Goal: Task Accomplishment & Management: Manage account settings

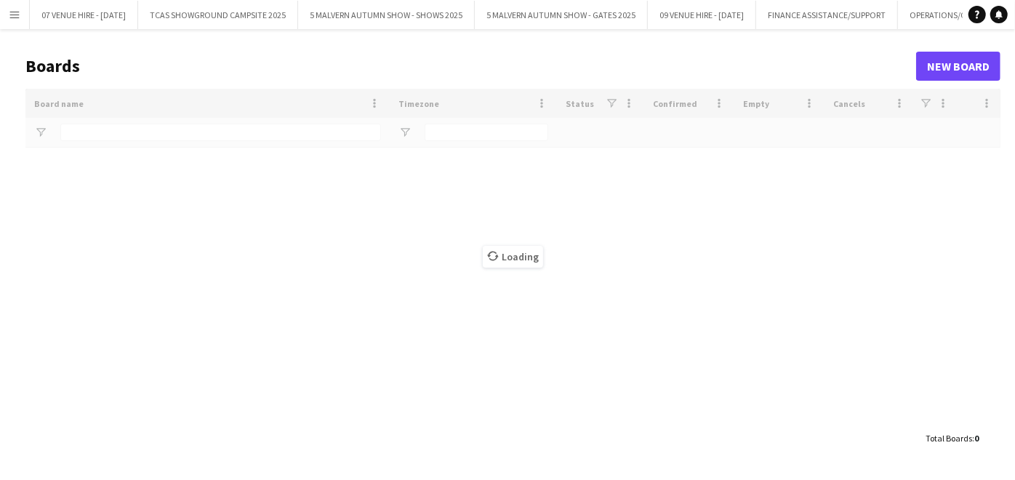
type input "****"
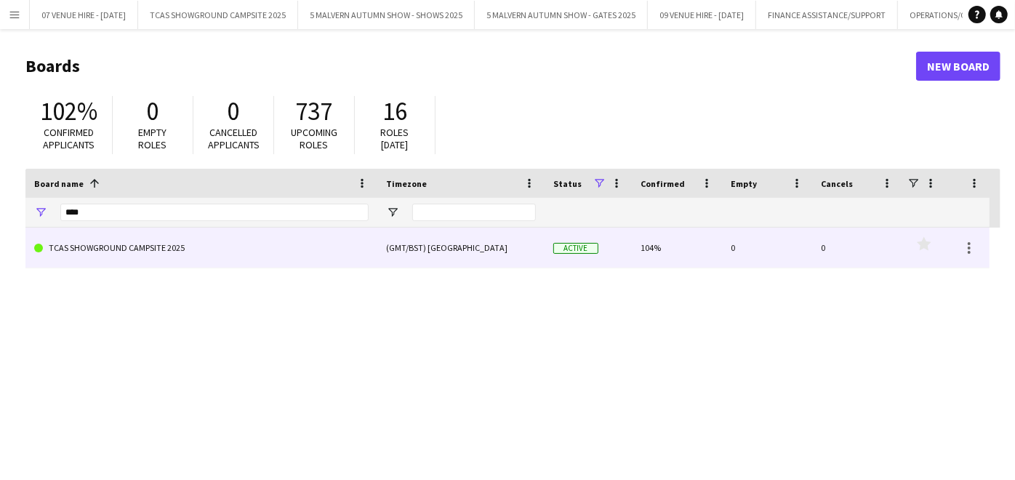
click at [168, 255] on link "TCAS SHOWGROUND CAMPSITE 2025" at bounding box center [201, 248] width 335 height 41
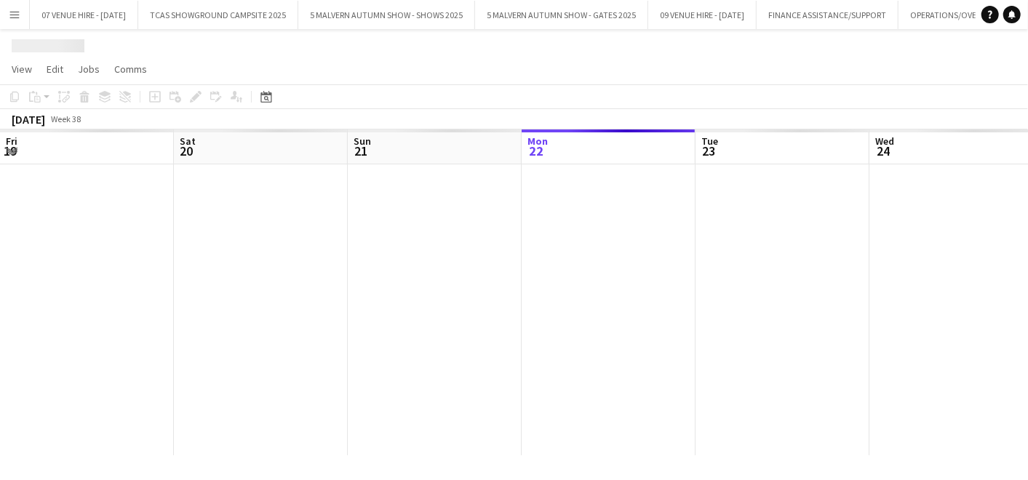
scroll to position [0, 347]
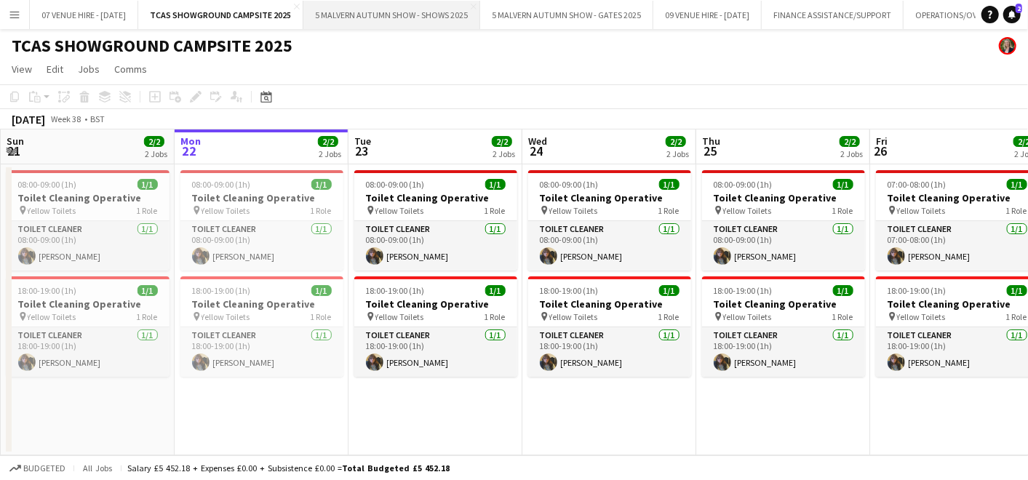
click at [452, 12] on button "5 MALVERN AUTUMN SHOW - SHOWS 2025 Close" at bounding box center [391, 15] width 177 height 28
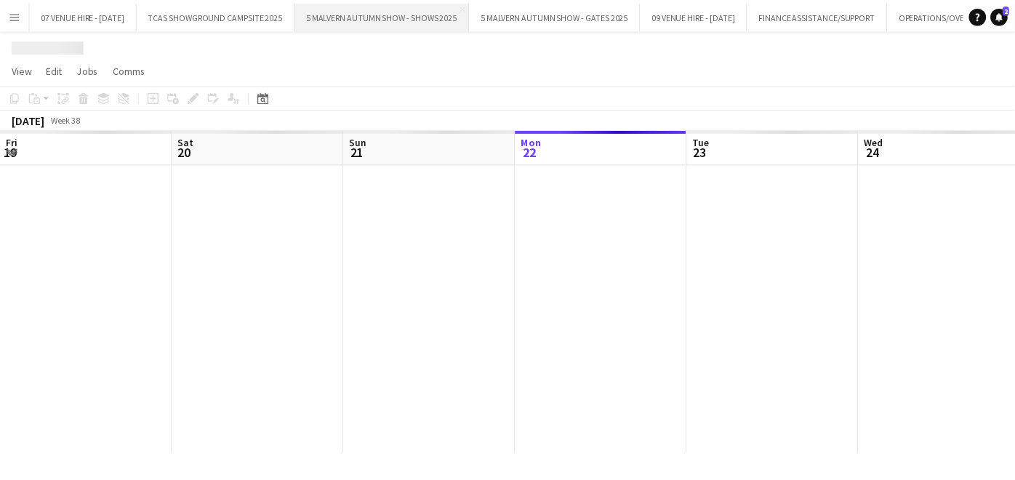
scroll to position [0, 347]
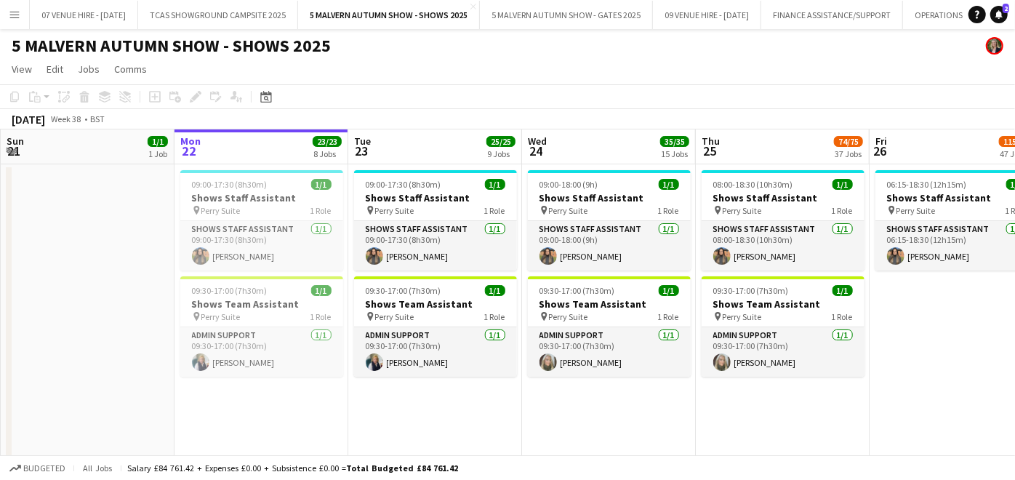
drag, startPoint x: 833, startPoint y: 217, endPoint x: 639, endPoint y: 221, distance: 194.2
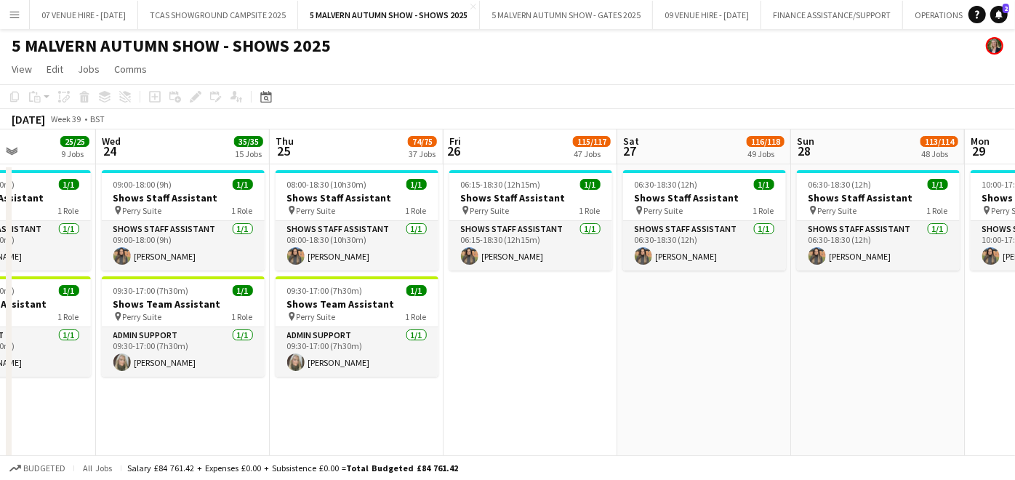
scroll to position [0, 601]
drag, startPoint x: 905, startPoint y: 216, endPoint x: 671, endPoint y: 207, distance: 233.6
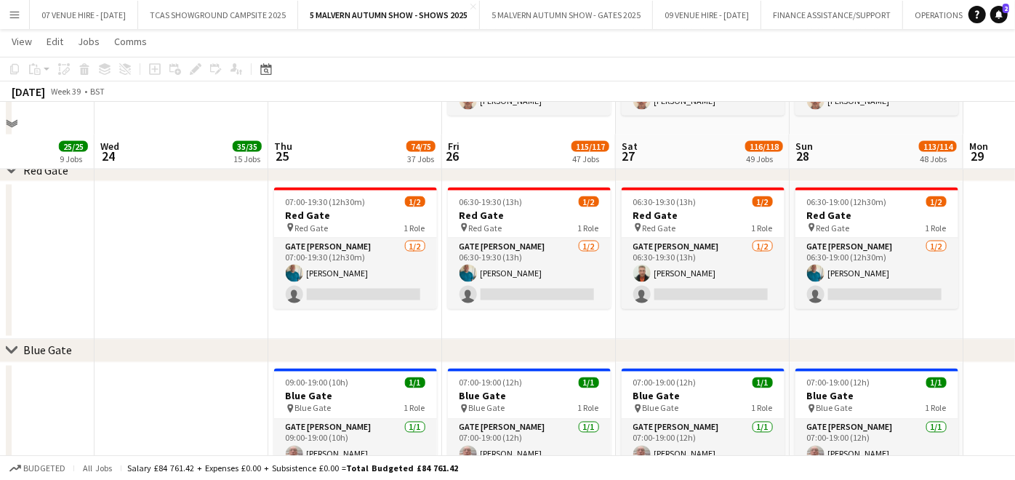
scroll to position [1540, 0]
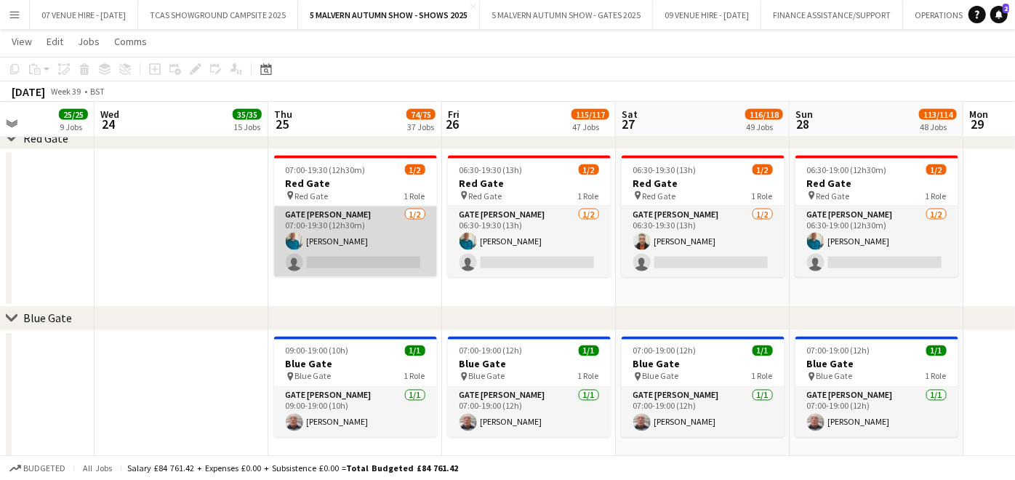
click at [371, 261] on app-card-role "Gate [PERSON_NAME] [DATE] 07:00-19:30 (12h30m) [PERSON_NAME] single-neutral-act…" at bounding box center [355, 242] width 163 height 71
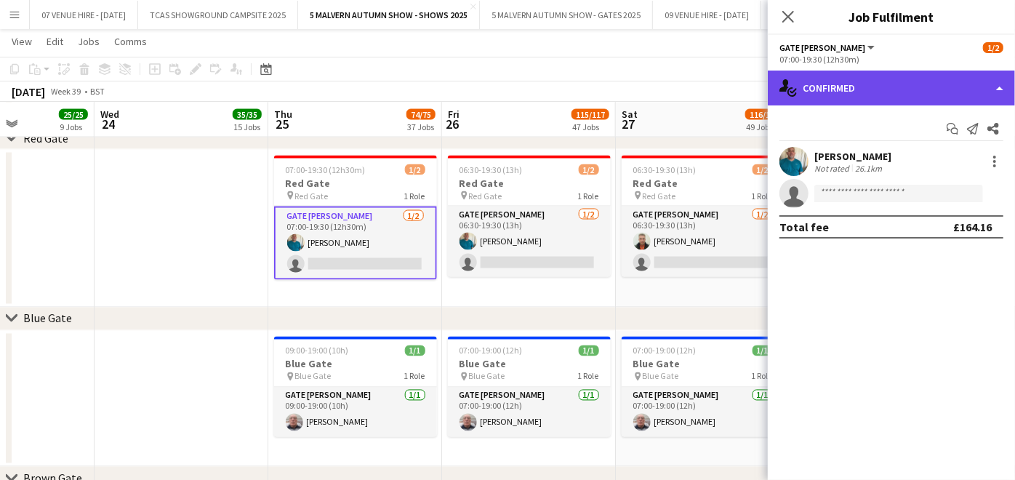
click at [912, 76] on div "single-neutral-actions-check-2 Confirmed" at bounding box center [891, 88] width 247 height 35
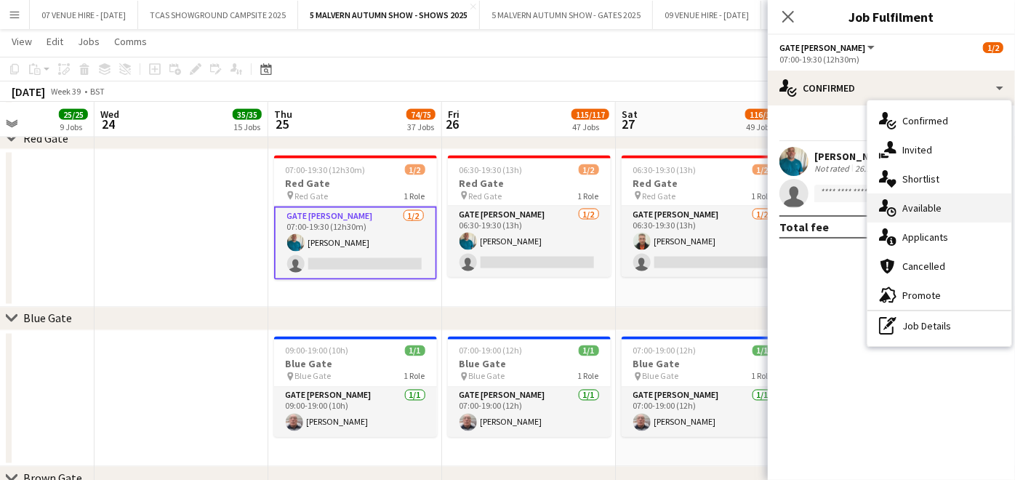
click at [922, 208] on span "Available" at bounding box center [921, 207] width 39 height 13
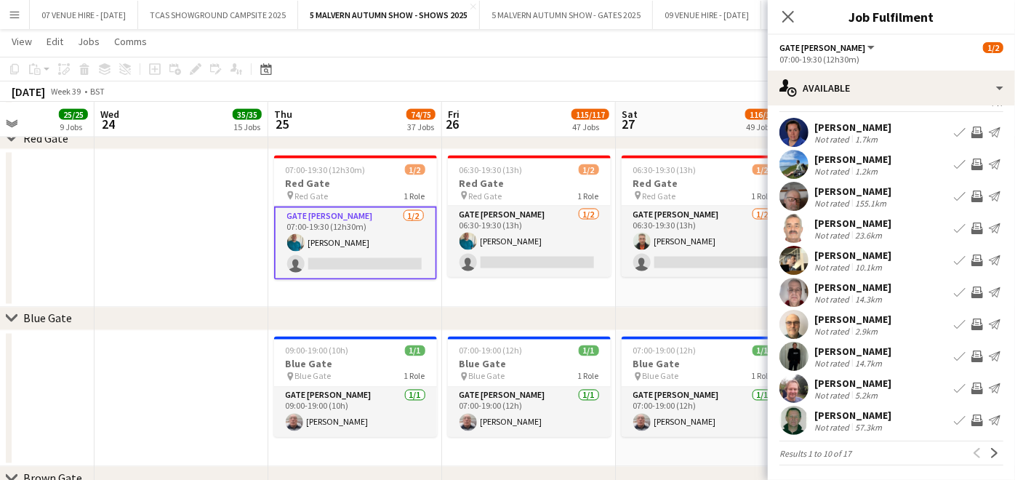
scroll to position [28, 0]
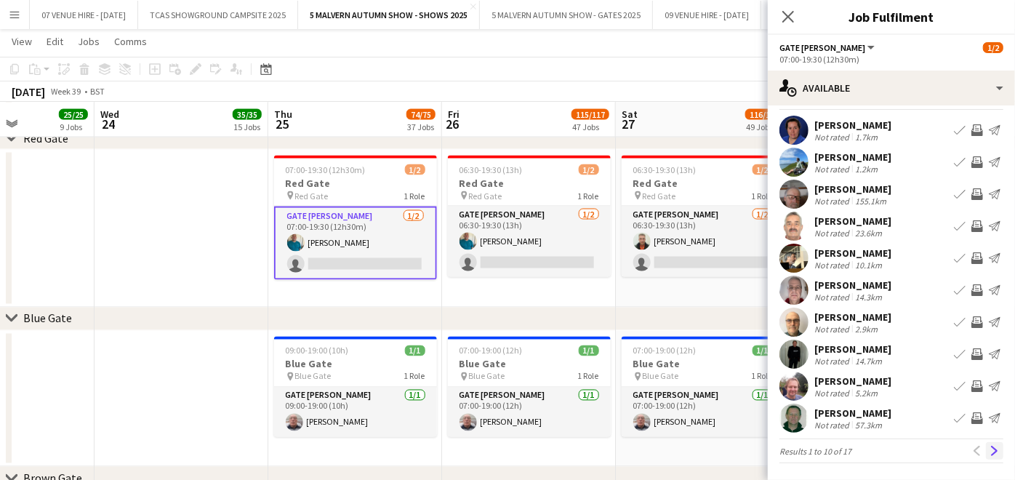
click at [990, 449] on app-icon "Next" at bounding box center [995, 451] width 10 height 10
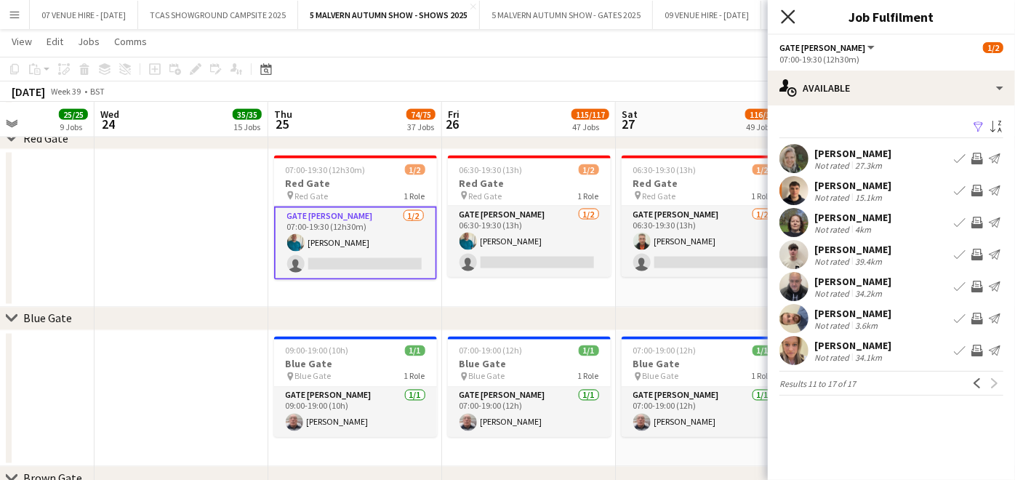
click at [792, 15] on icon "Close pop-in" at bounding box center [788, 16] width 14 height 14
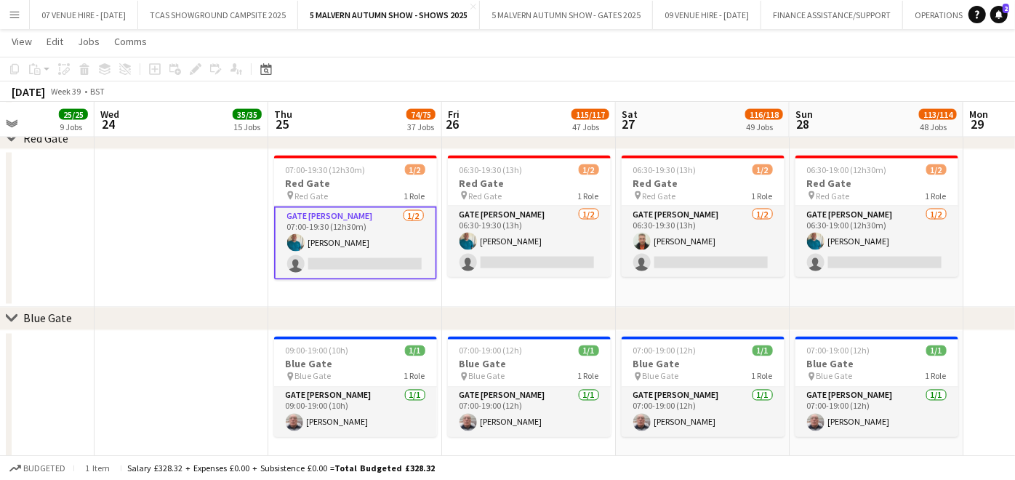
click at [401, 261] on app-card-role "Gate [PERSON_NAME] [DATE] 07:00-19:30 (12h30m) [PERSON_NAME] single-neutral-act…" at bounding box center [355, 243] width 163 height 73
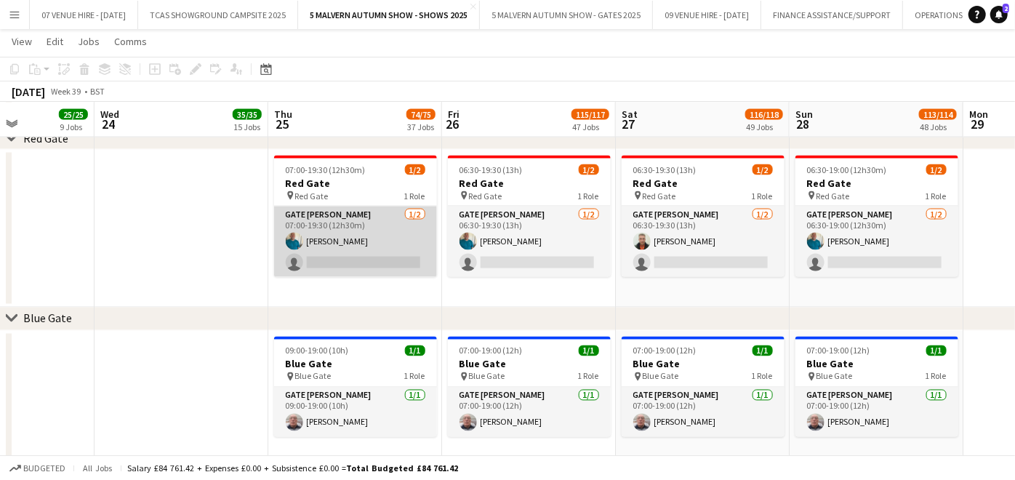
click at [388, 253] on app-card-role "Gate [PERSON_NAME] [DATE] 07:00-19:30 (12h30m) [PERSON_NAME] single-neutral-act…" at bounding box center [355, 242] width 163 height 71
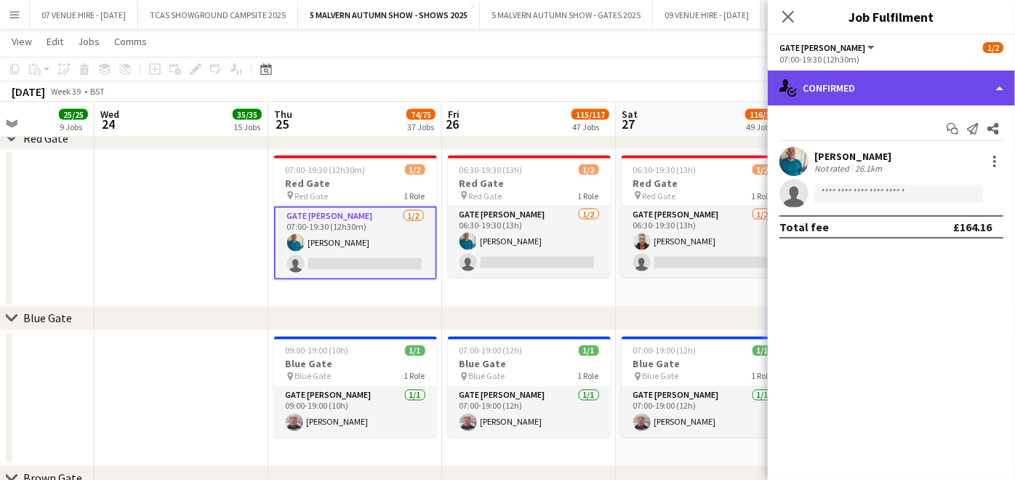
click at [841, 79] on div "single-neutral-actions-check-2 Confirmed" at bounding box center [891, 88] width 247 height 35
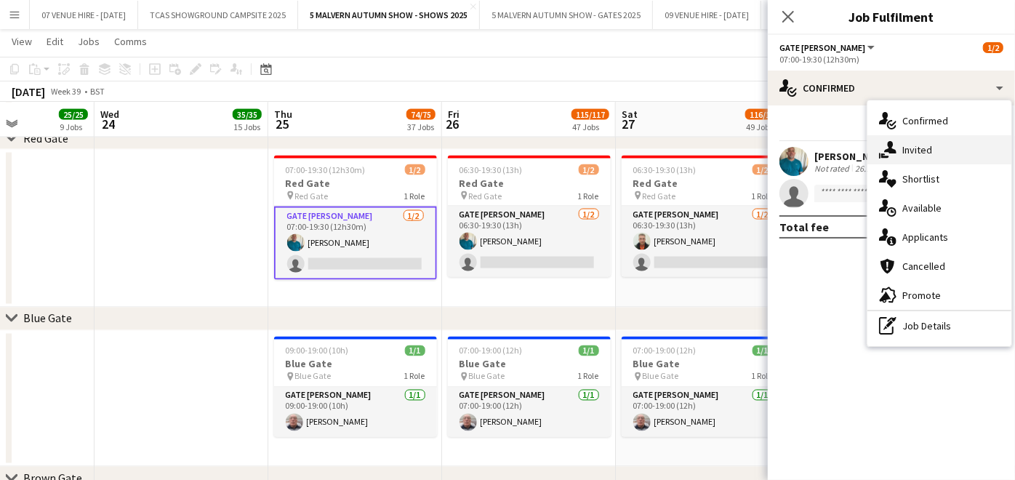
click at [916, 151] on span "Invited" at bounding box center [917, 149] width 30 height 13
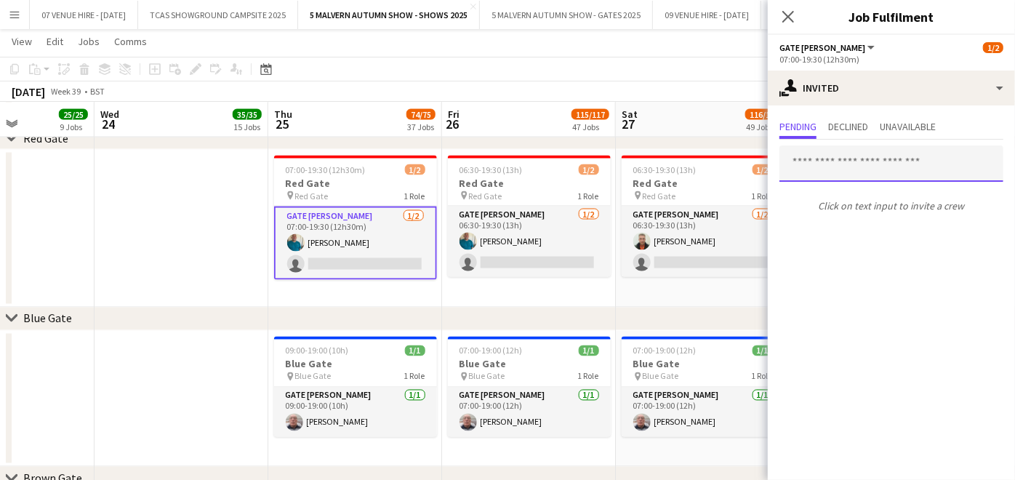
click at [916, 151] on input "text" at bounding box center [892, 163] width 224 height 36
click at [786, 9] on icon "Close pop-in" at bounding box center [788, 16] width 14 height 14
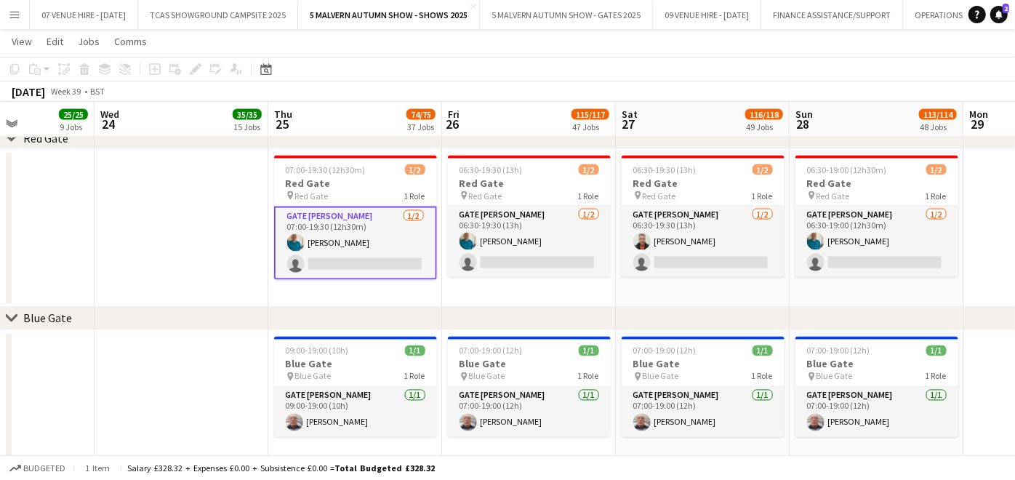
click at [10, 15] on app-icon "Menu" at bounding box center [15, 15] width 12 height 12
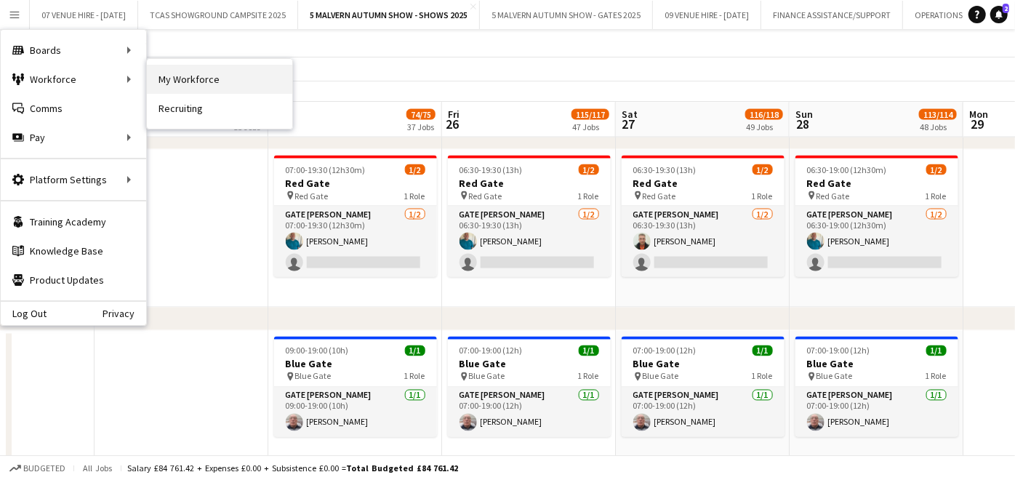
click at [180, 76] on link "My Workforce" at bounding box center [219, 79] width 145 height 29
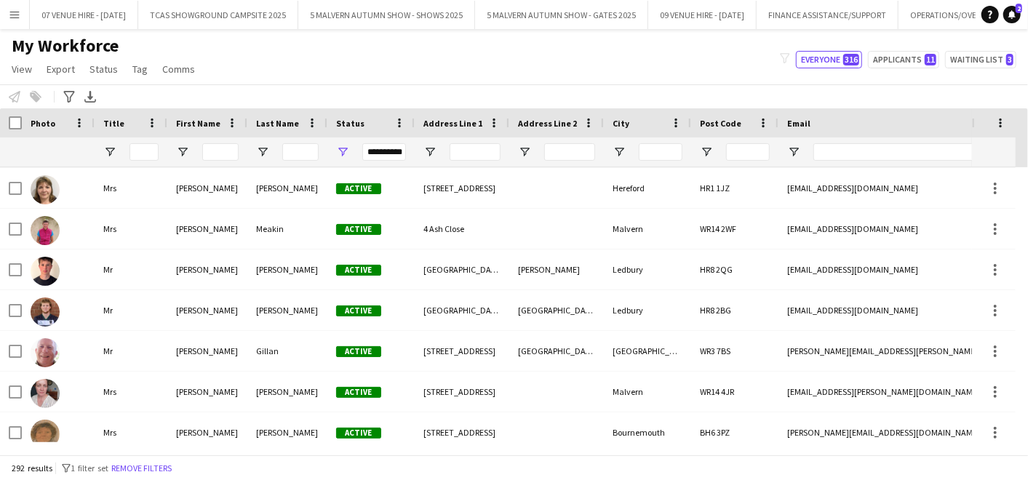
scroll to position [3168, 0]
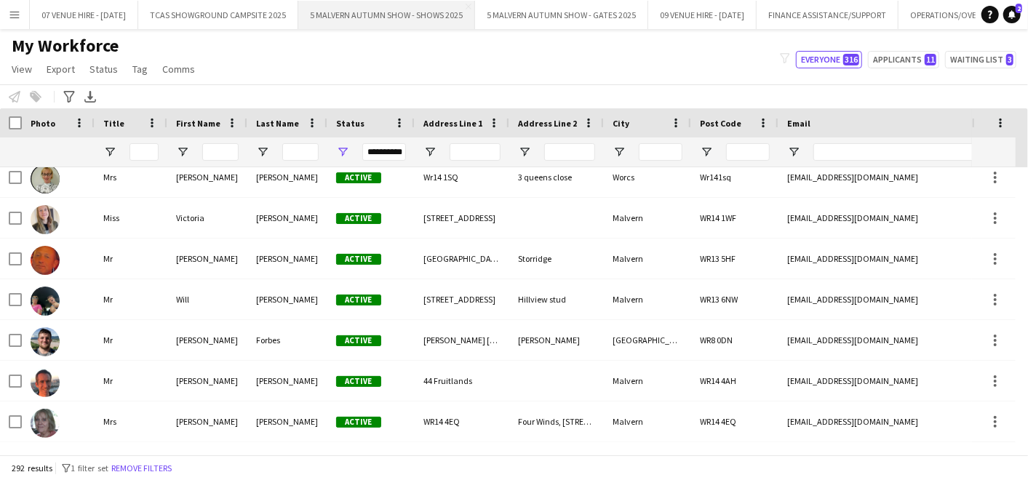
click at [440, 20] on button "5 MALVERN AUTUMN SHOW - SHOWS 2025 Close" at bounding box center [386, 15] width 177 height 28
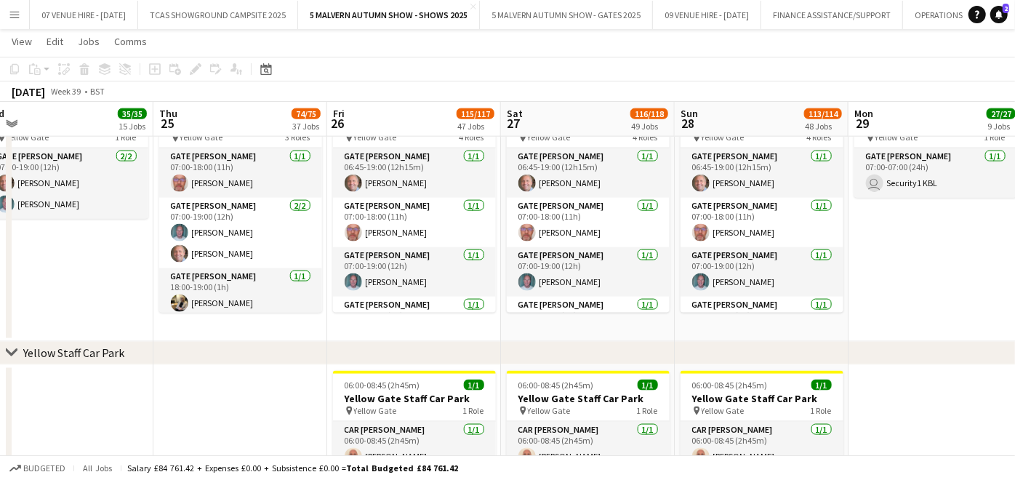
drag, startPoint x: 889, startPoint y: 326, endPoint x: 606, endPoint y: 327, distance: 282.9
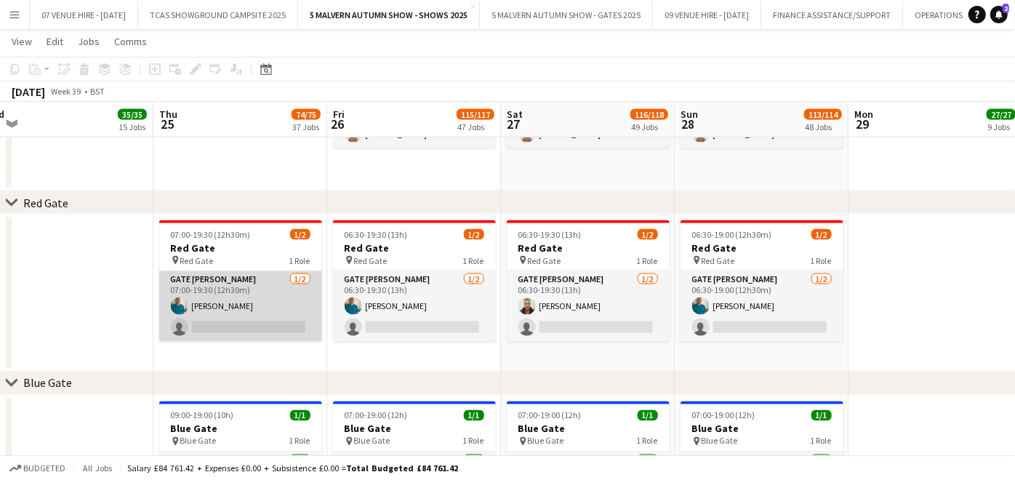
click at [265, 322] on app-card-role "Gate [PERSON_NAME] [DATE] 07:00-19:30 (12h30m) [PERSON_NAME] single-neutral-act…" at bounding box center [240, 306] width 163 height 71
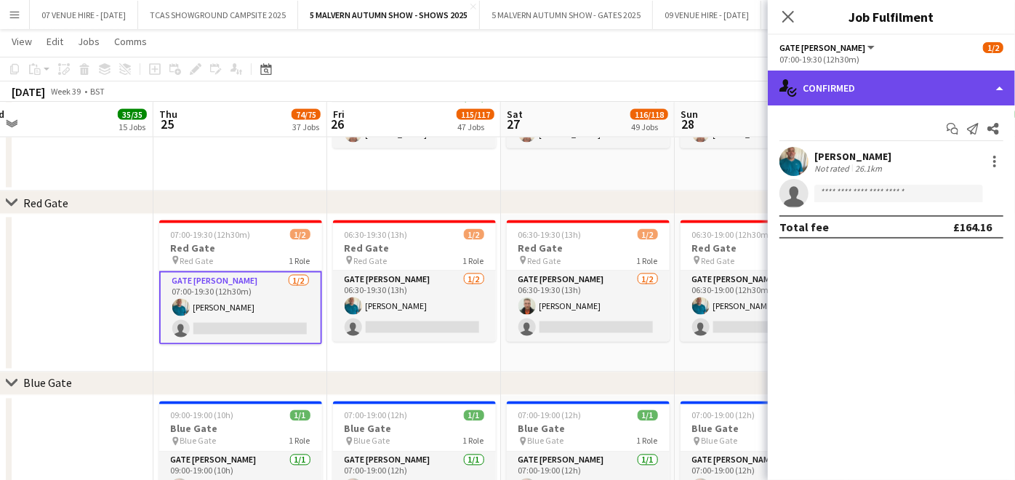
click at [841, 89] on div "single-neutral-actions-check-2 Confirmed" at bounding box center [891, 88] width 247 height 35
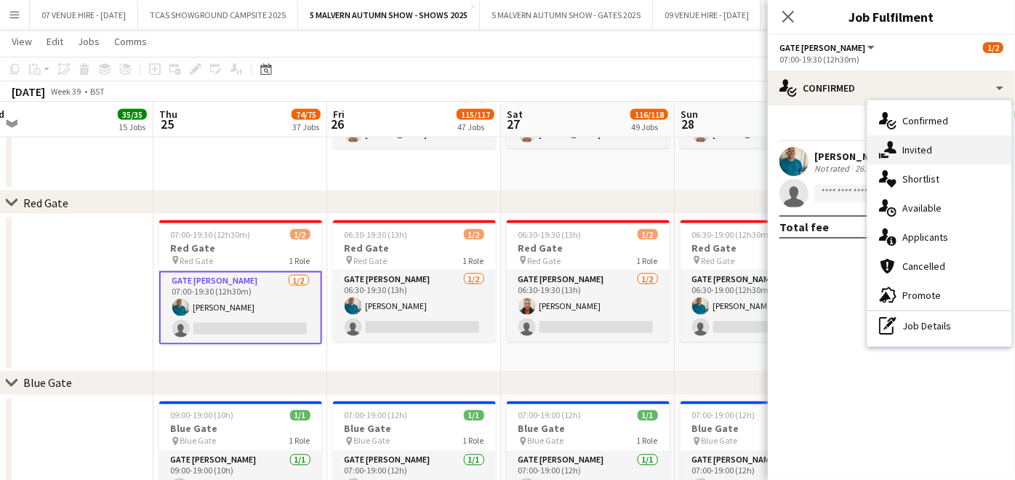
click at [908, 149] on span "Invited" at bounding box center [917, 149] width 30 height 13
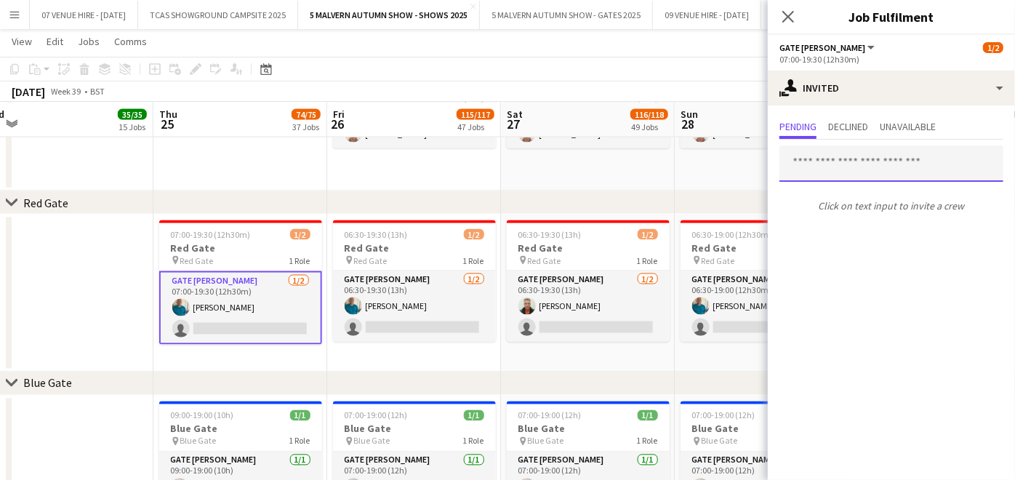
click at [865, 167] on input "text" at bounding box center [892, 163] width 224 height 36
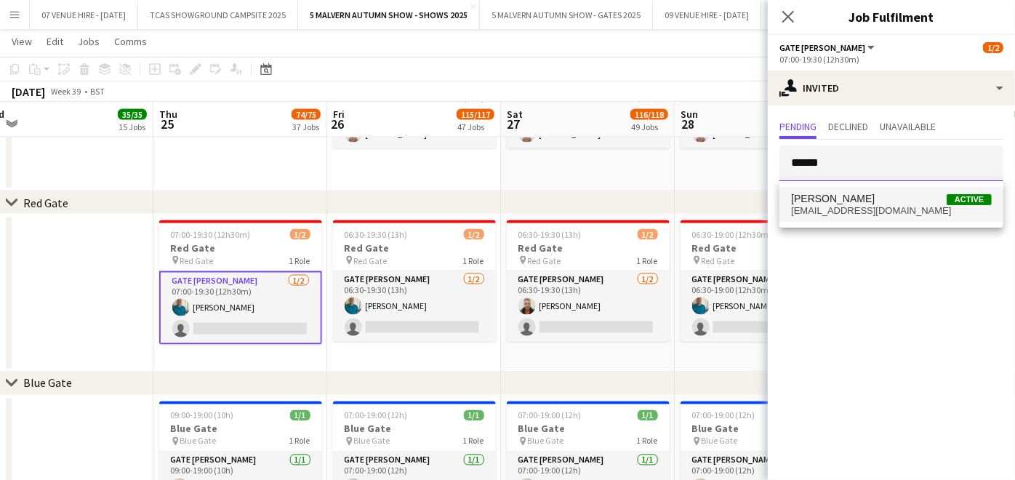
type input "******"
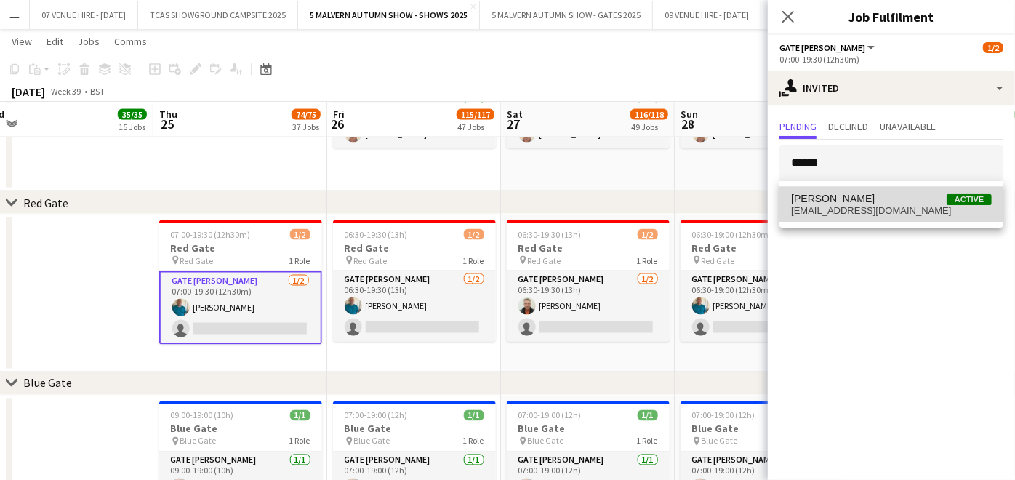
click at [856, 211] on span "[EMAIL_ADDRESS][DOMAIN_NAME]" at bounding box center [891, 211] width 201 height 12
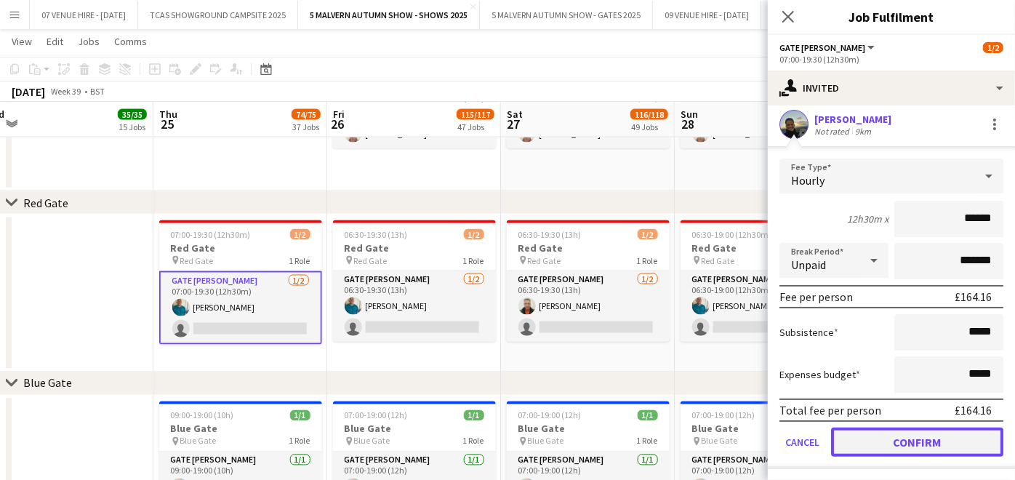
click at [937, 433] on button "Confirm" at bounding box center [917, 442] width 172 height 29
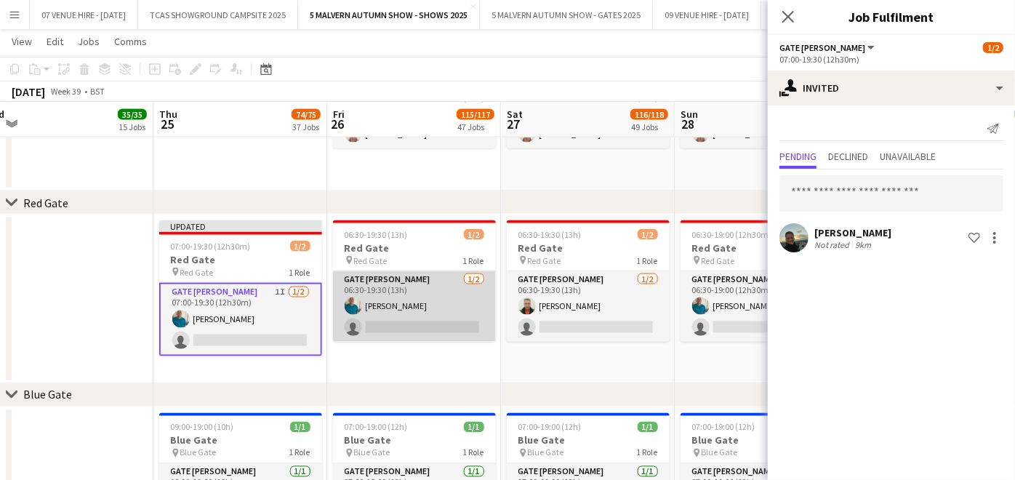
click at [455, 321] on app-card-role "Gate [PERSON_NAME] [DATE] 06:30-19:30 (13h) [PERSON_NAME] single-neutral-actions" at bounding box center [414, 306] width 163 height 71
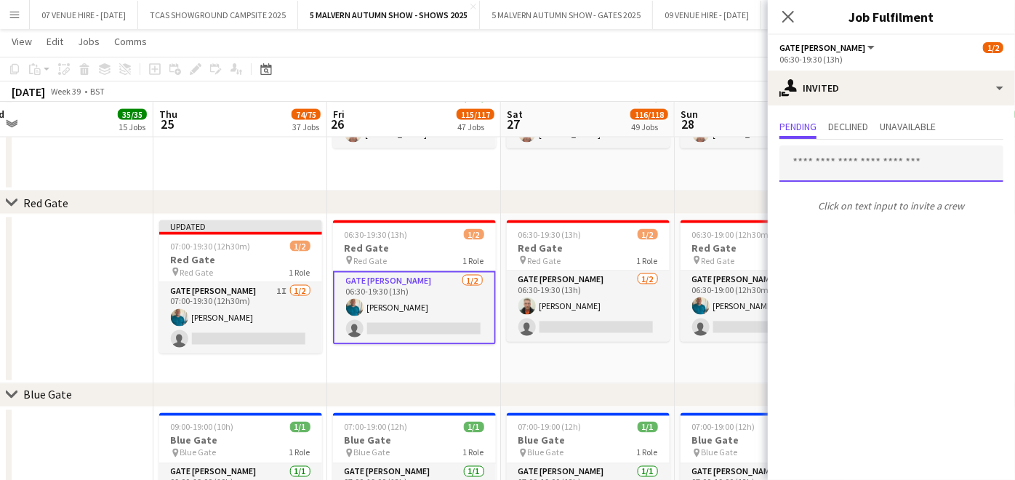
click at [908, 168] on input "text" at bounding box center [892, 163] width 224 height 36
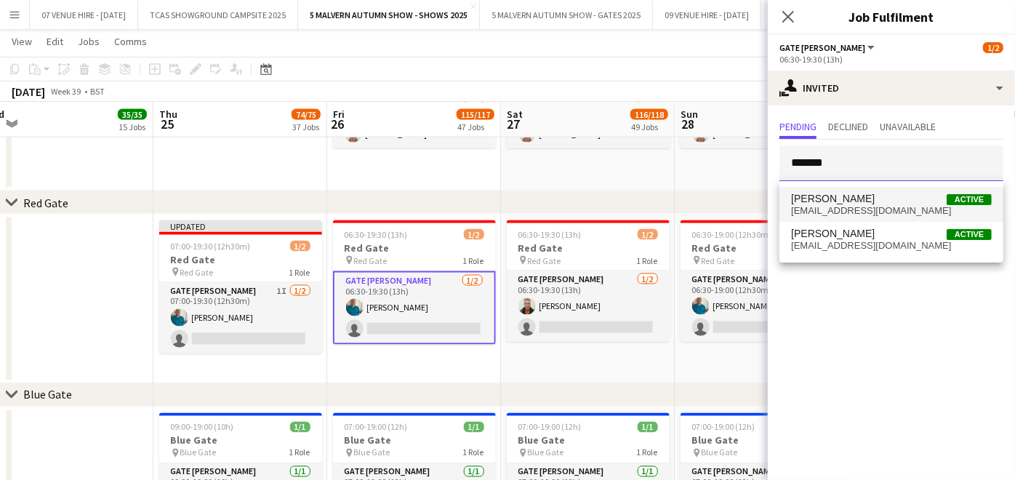
type input "*******"
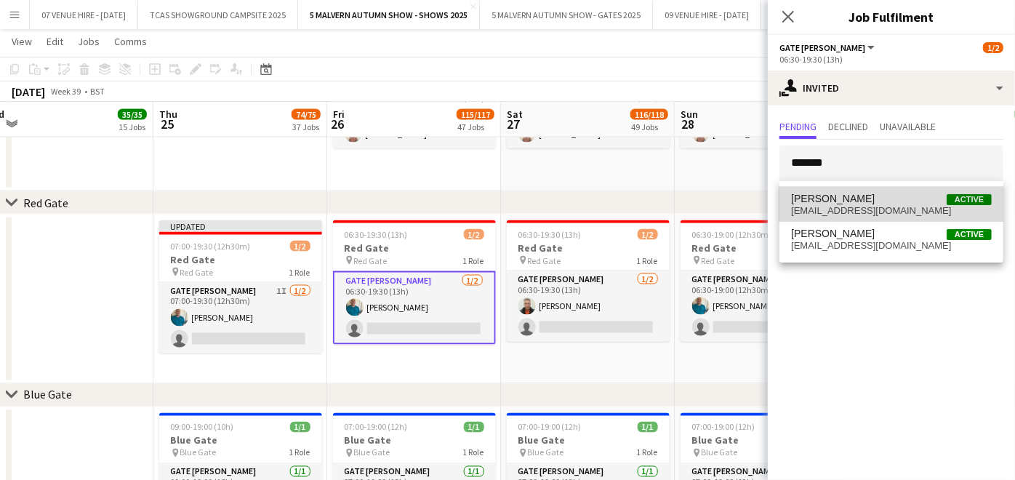
click at [860, 204] on span "[PERSON_NAME]" at bounding box center [833, 199] width 84 height 12
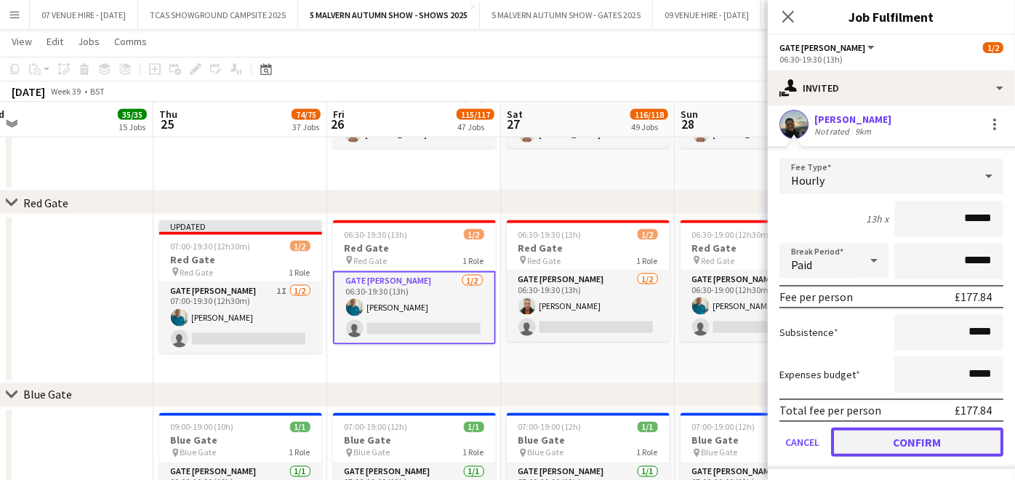
click at [937, 432] on button "Confirm" at bounding box center [917, 442] width 172 height 29
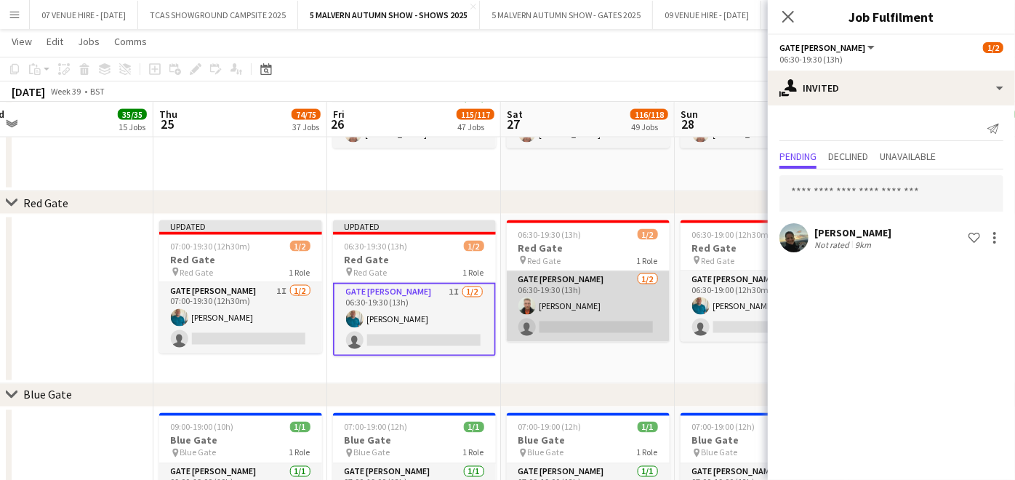
click at [606, 320] on app-card-role "Gate [PERSON_NAME] [DATE] 06:30-19:30 (13h) [PERSON_NAME] single-neutral-actions" at bounding box center [588, 306] width 163 height 71
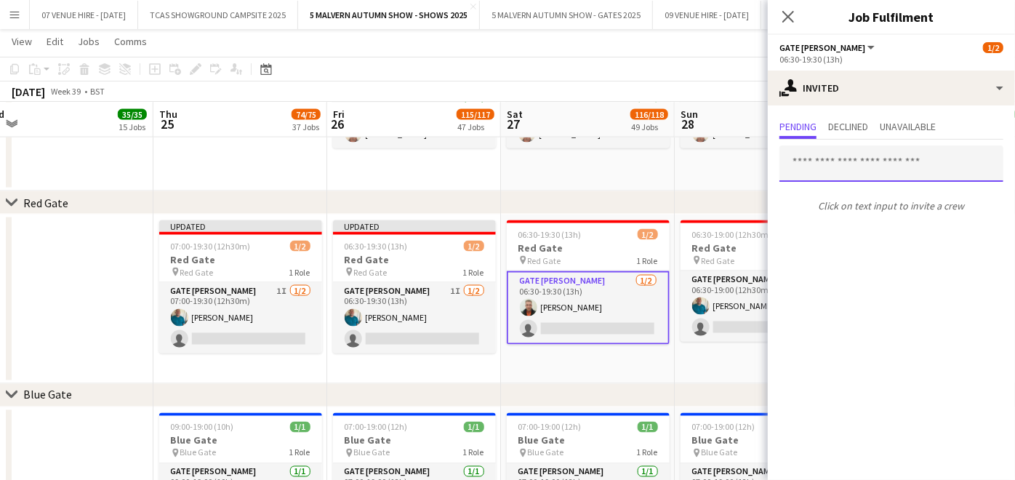
click at [814, 167] on input "text" at bounding box center [892, 163] width 224 height 36
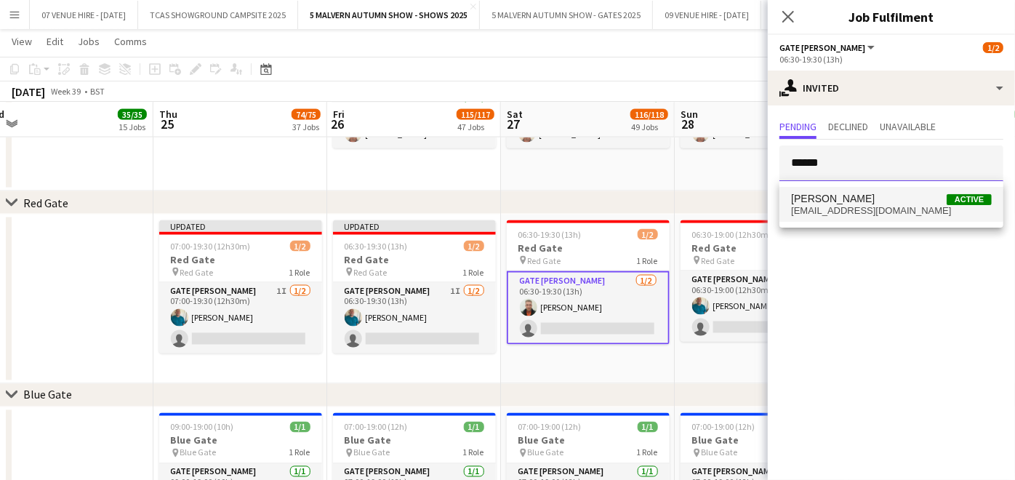
type input "******"
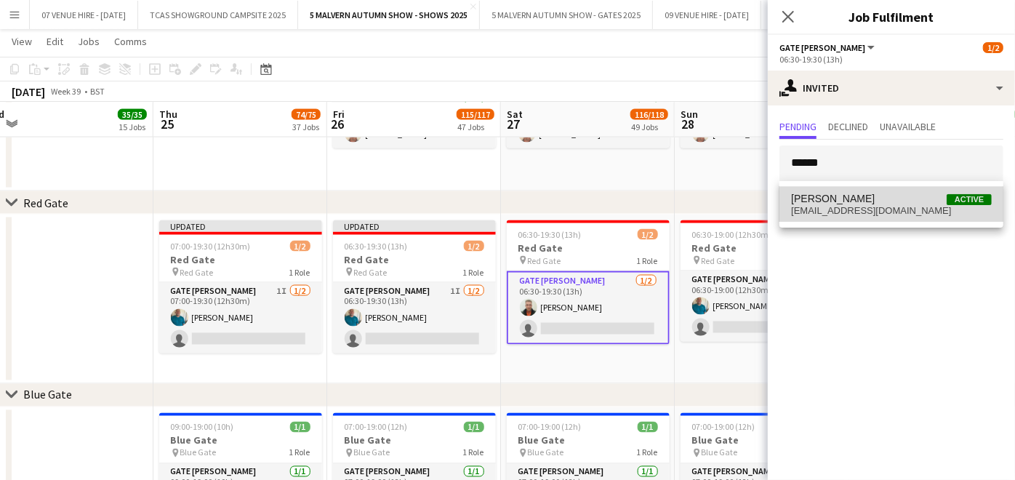
click at [844, 204] on span "[PERSON_NAME]" at bounding box center [833, 199] width 84 height 12
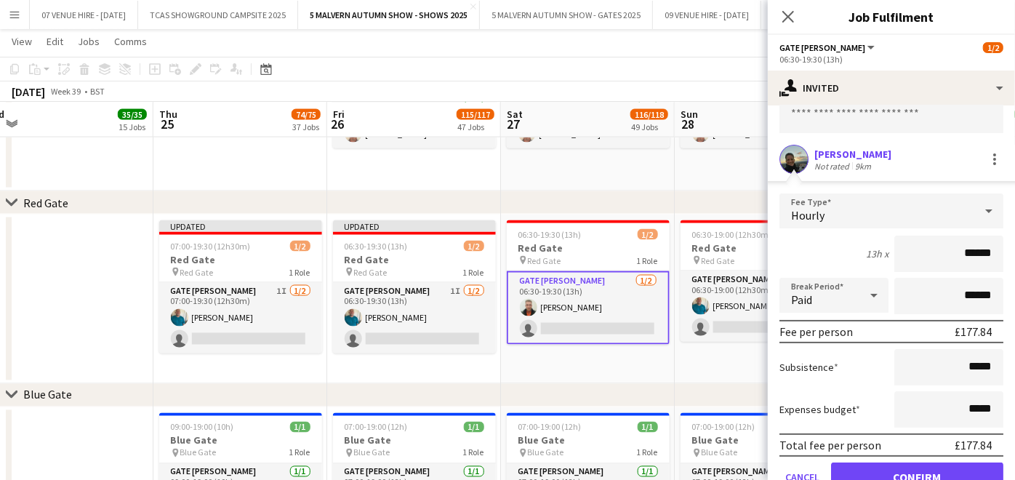
scroll to position [113, 0]
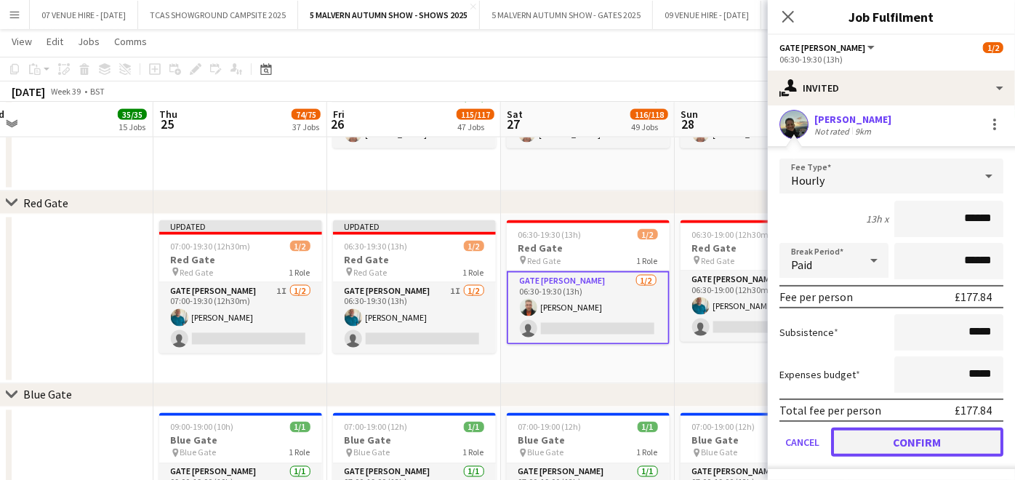
click at [937, 434] on button "Confirm" at bounding box center [917, 442] width 172 height 29
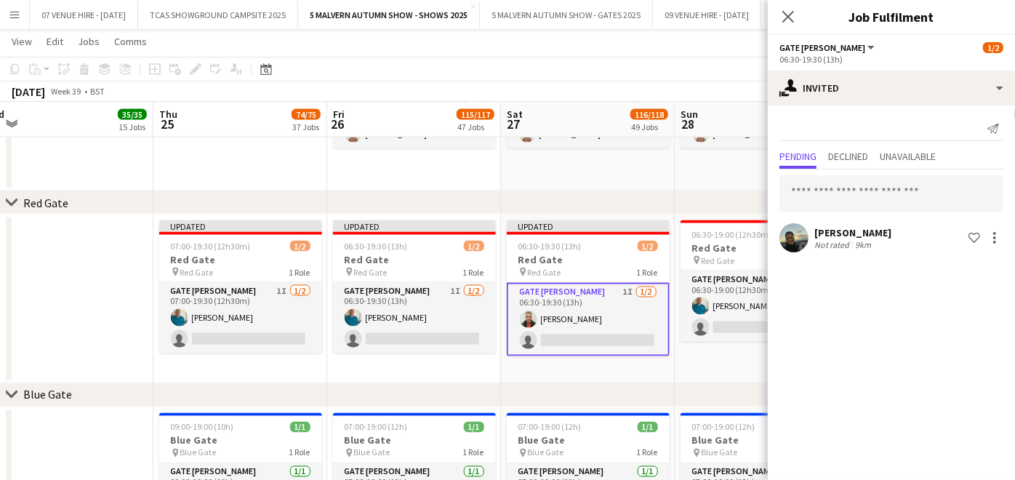
scroll to position [0, 0]
click at [725, 320] on app-card-role "Gate [PERSON_NAME] [DATE] 06:30-19:00 (12h30m) [PERSON_NAME] single-neutral-act…" at bounding box center [762, 306] width 163 height 71
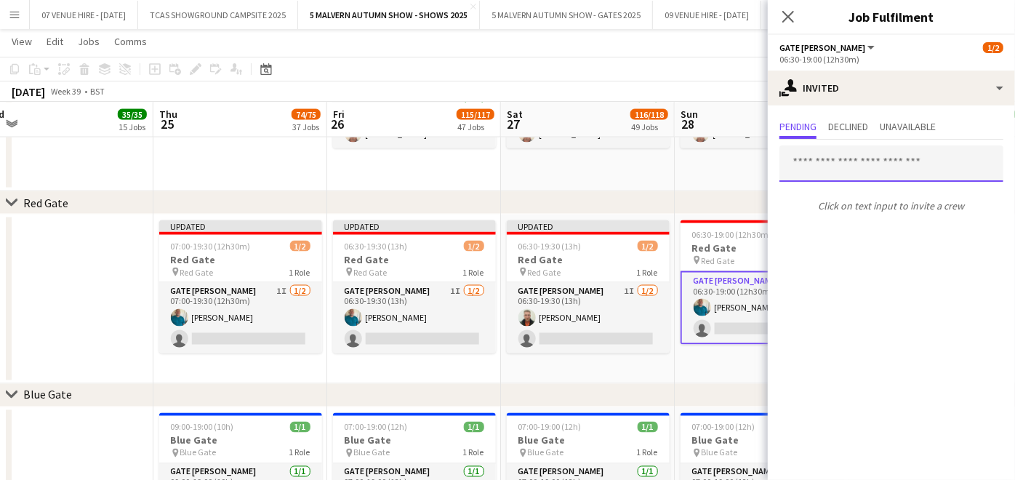
click at [847, 168] on input "text" at bounding box center [892, 163] width 224 height 36
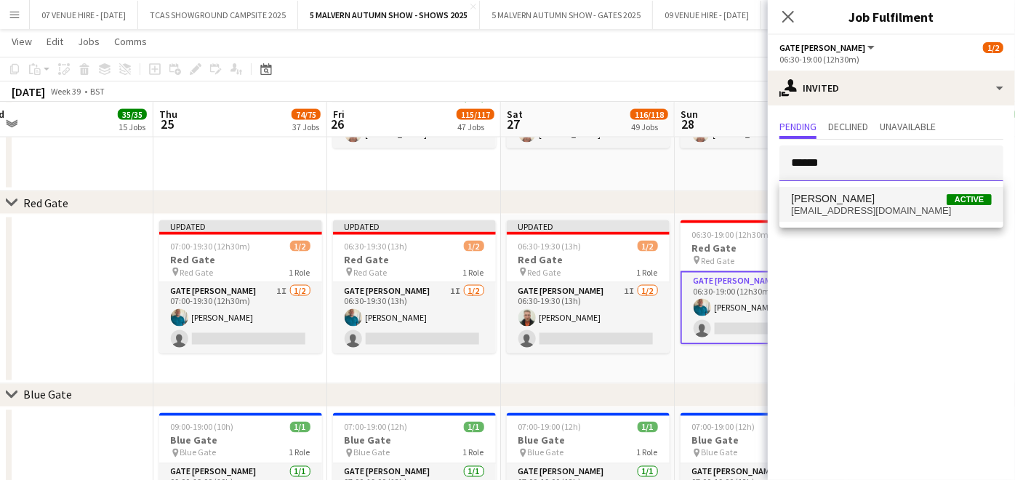
type input "******"
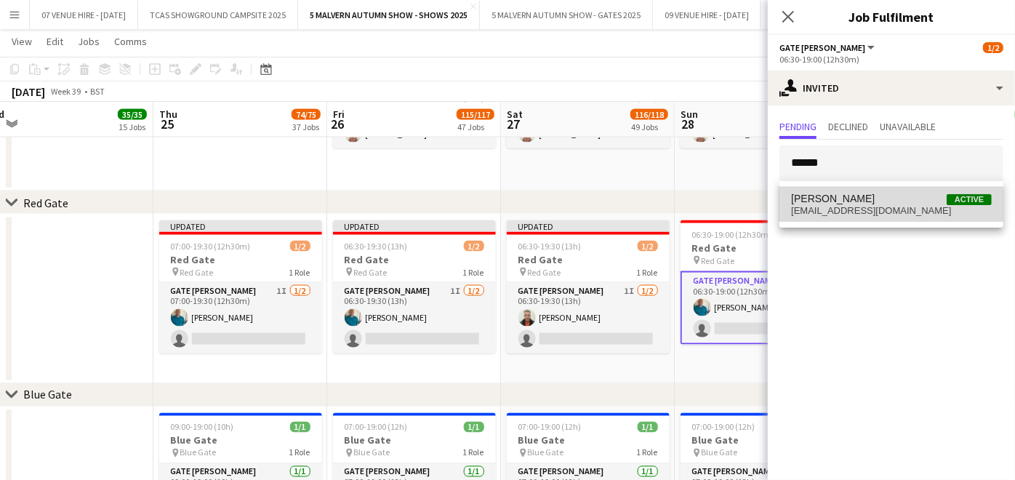
click at [834, 205] on span "[EMAIL_ADDRESS][DOMAIN_NAME]" at bounding box center [891, 211] width 201 height 12
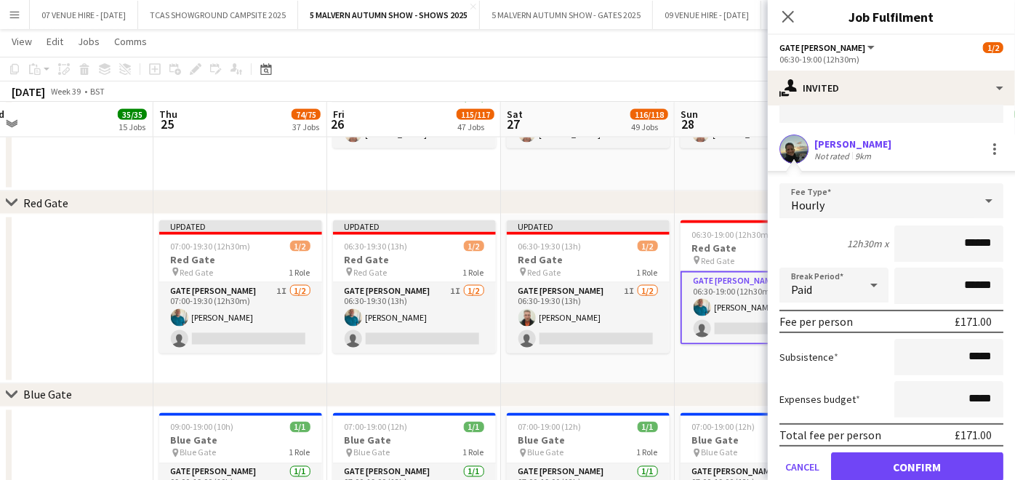
scroll to position [113, 0]
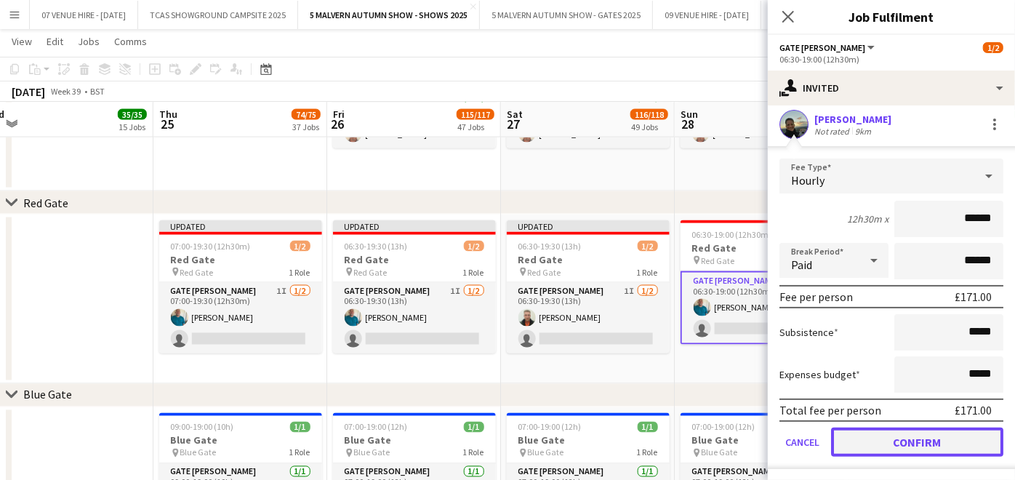
click at [943, 437] on button "Confirm" at bounding box center [917, 442] width 172 height 29
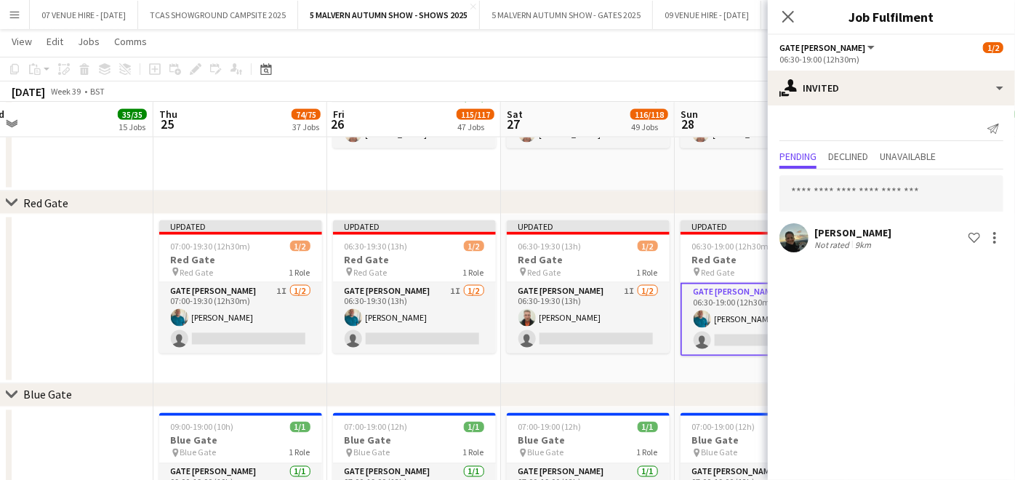
scroll to position [0, 0]
click at [745, 373] on app-date-cell "Updated 06:30-19:00 (12h30m) 1/2 Red Gate pin Red Gate 1 Role Gate [PERSON_NAME…" at bounding box center [762, 299] width 174 height 169
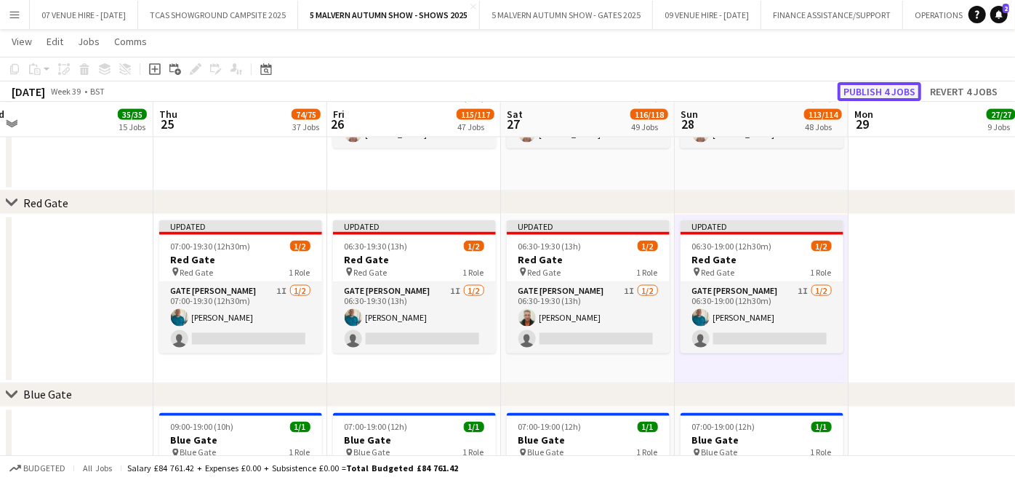
click at [902, 93] on button "Publish 4 jobs" at bounding box center [880, 91] width 84 height 19
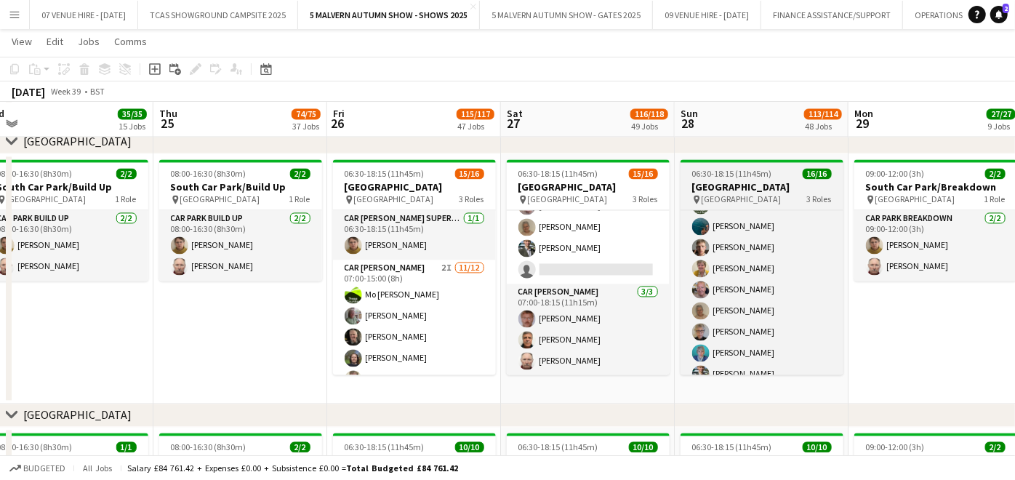
scroll to position [257, 0]
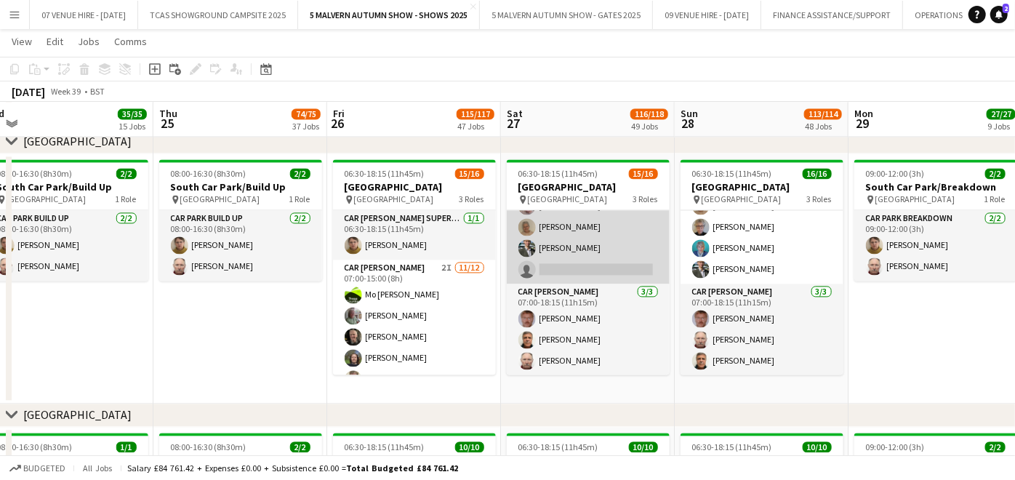
click at [625, 260] on app-card-role "Car [PERSON_NAME] 2I [DATE] 07:00-15:00 (8h) [PERSON_NAME] [PERSON_NAME]-[PERSO…" at bounding box center [588, 142] width 163 height 281
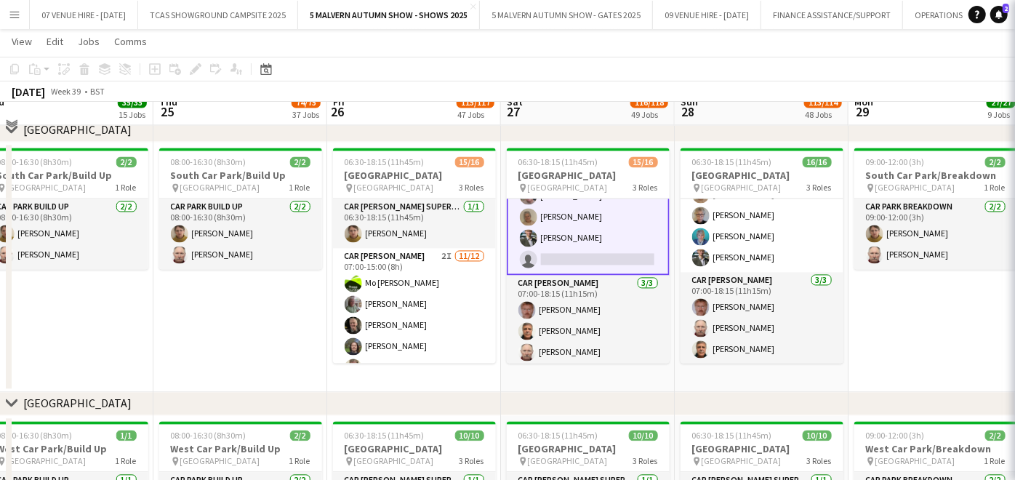
scroll to position [258, 0]
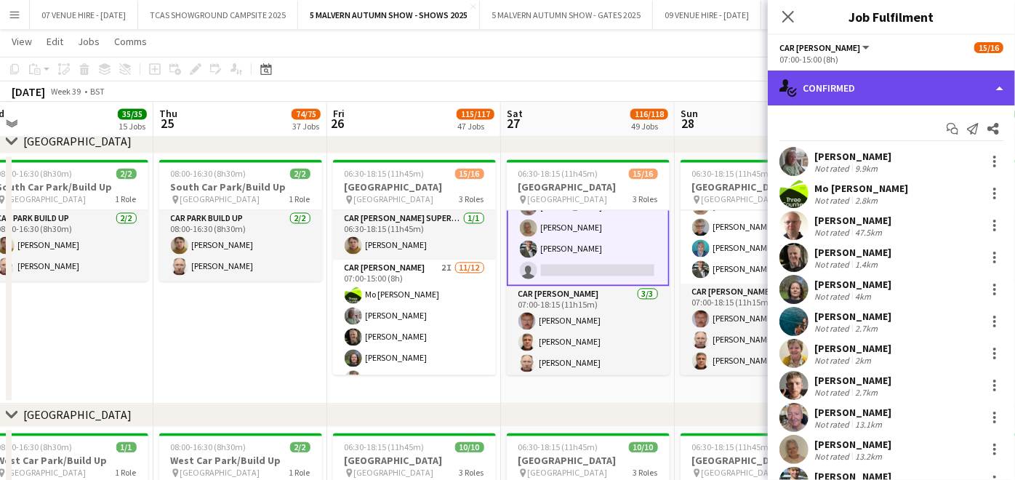
click at [844, 85] on div "single-neutral-actions-check-2 Confirmed" at bounding box center [891, 88] width 247 height 35
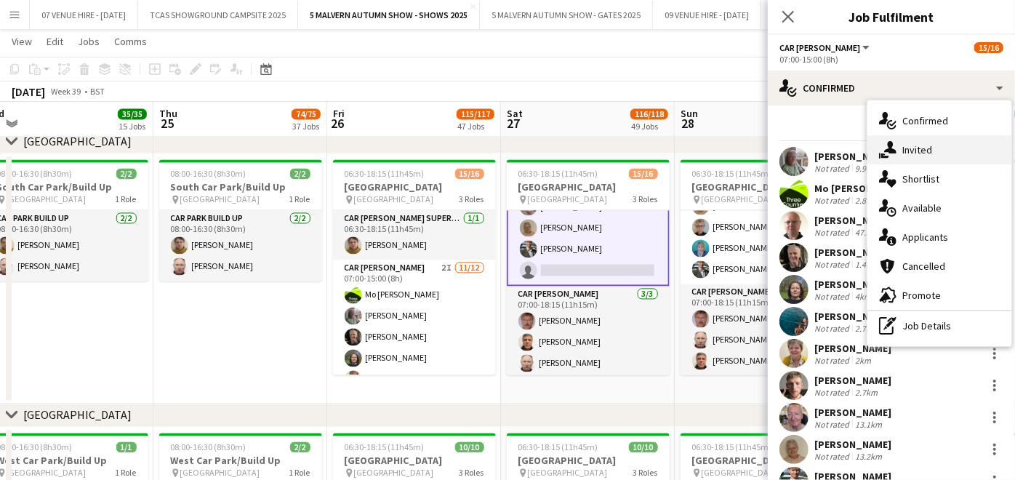
click at [916, 145] on span "Invited" at bounding box center [917, 149] width 30 height 13
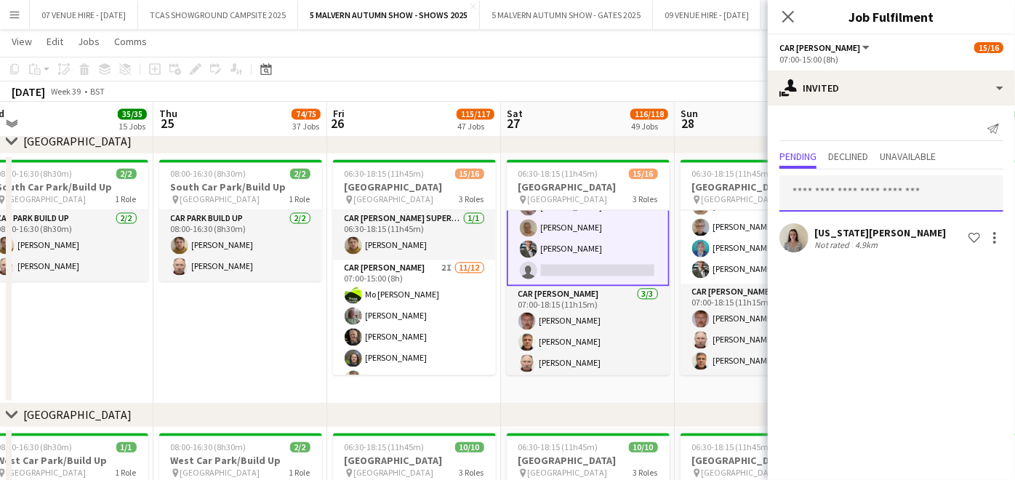
click at [865, 190] on input "text" at bounding box center [892, 193] width 224 height 36
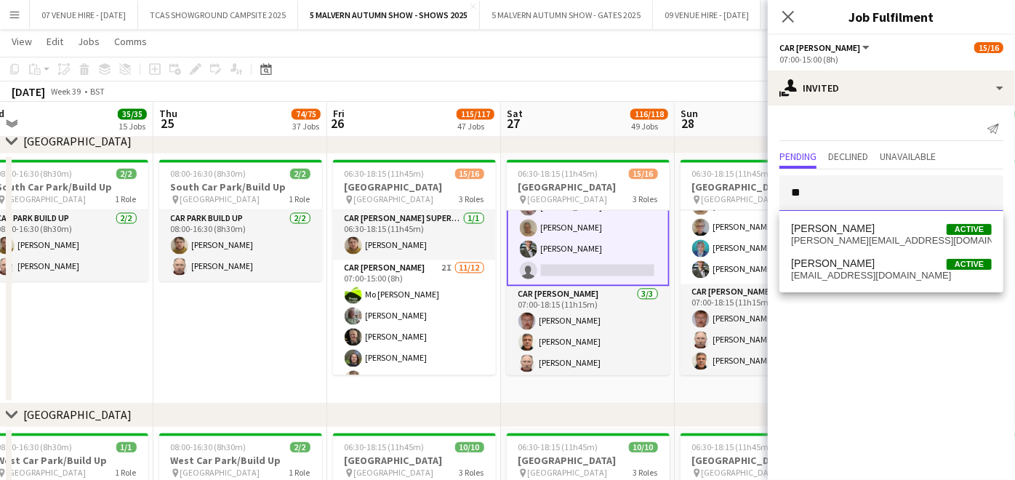
type input "*"
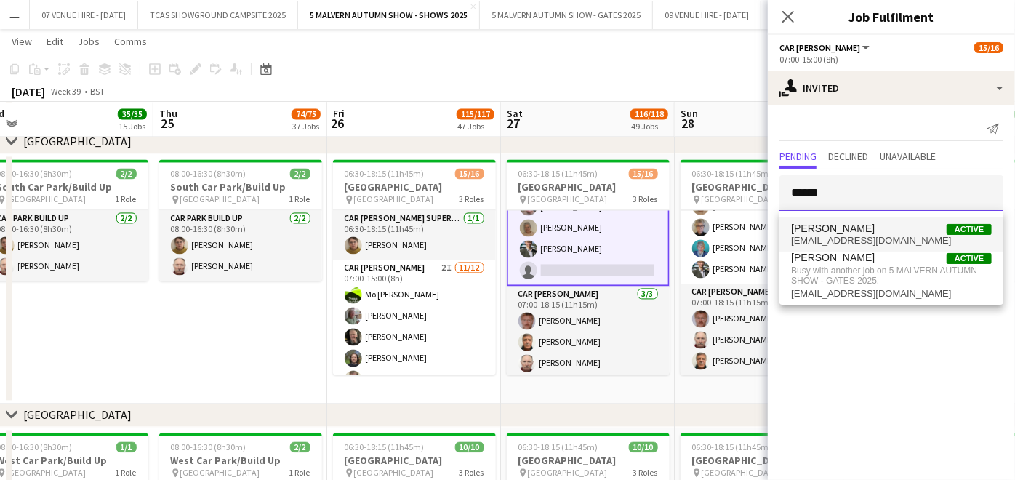
type input "******"
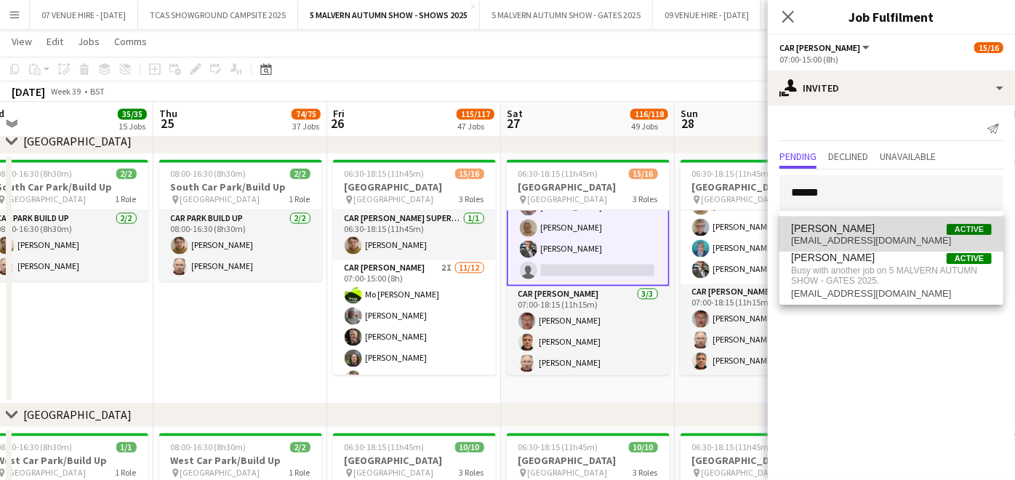
click at [848, 231] on span "[PERSON_NAME]" at bounding box center [833, 229] width 84 height 12
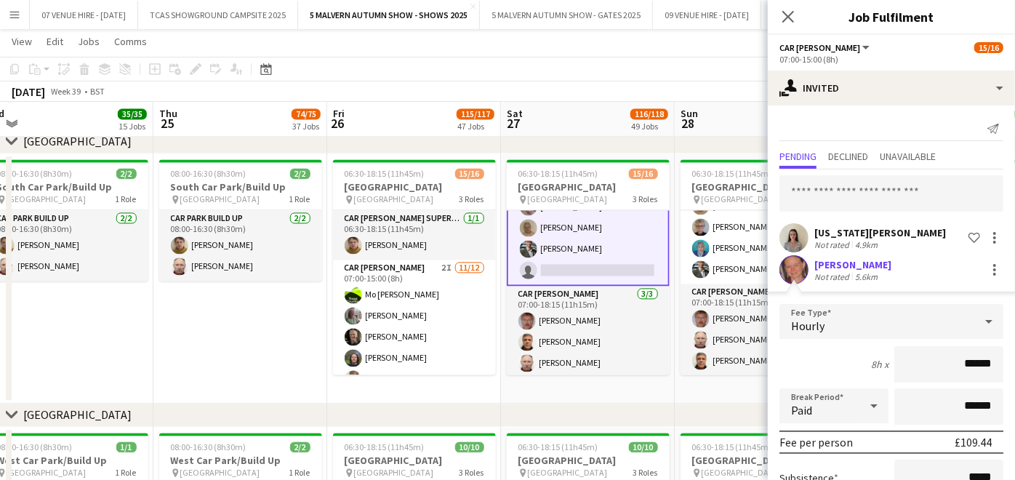
click at [800, 263] on app-user-avatar at bounding box center [794, 269] width 29 height 29
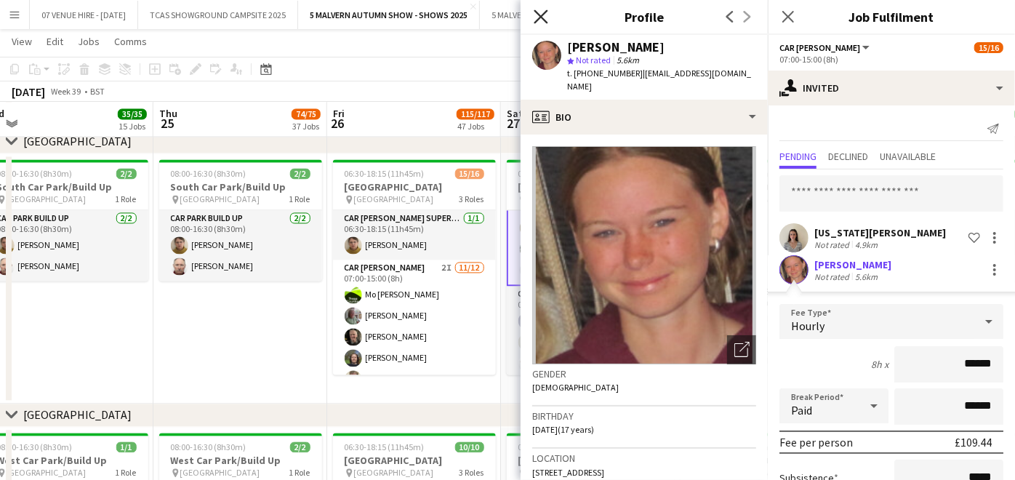
click at [543, 13] on icon "Close pop-in" at bounding box center [541, 16] width 14 height 14
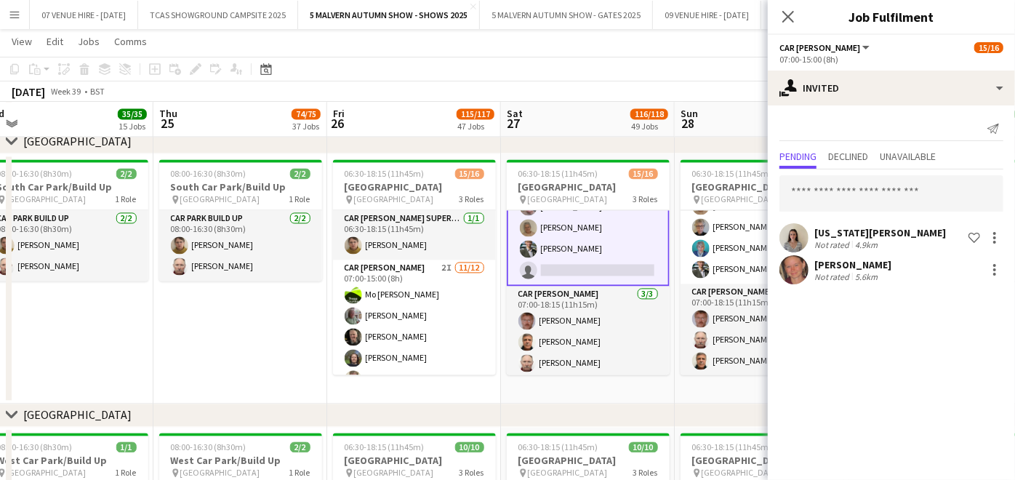
click at [811, 169] on div "[US_STATE][PERSON_NAME] Not rated 4.9km Shortlist crew [PERSON_NAME] Not rated …" at bounding box center [891, 228] width 247 height 118
click at [810, 192] on input "text" at bounding box center [892, 193] width 224 height 36
type input "*"
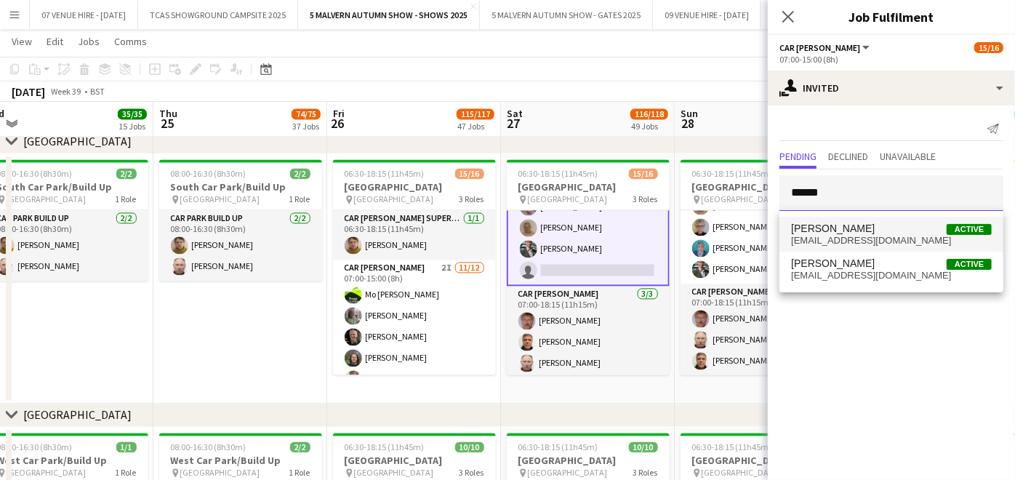
type input "******"
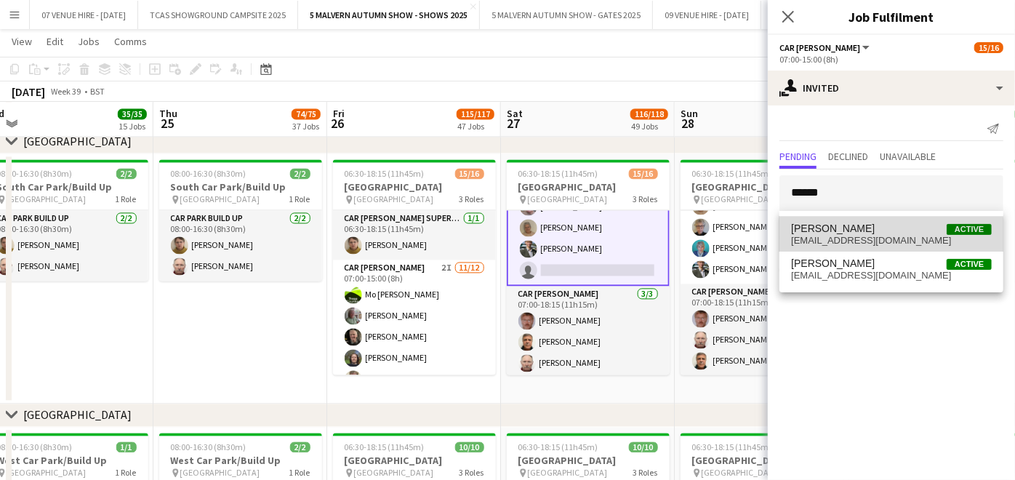
click at [829, 239] on span "[EMAIL_ADDRESS][DOMAIN_NAME]" at bounding box center [891, 241] width 201 height 12
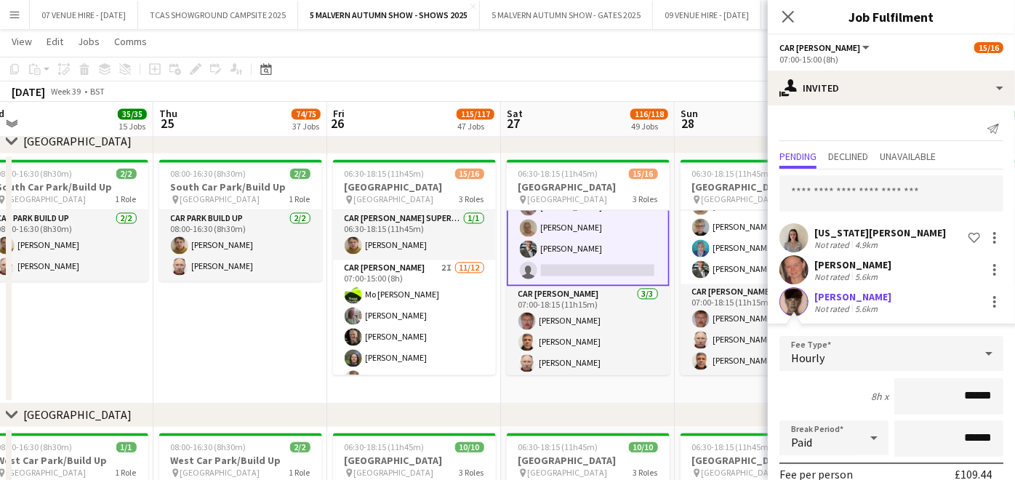
click at [803, 297] on app-user-avatar at bounding box center [794, 301] width 29 height 29
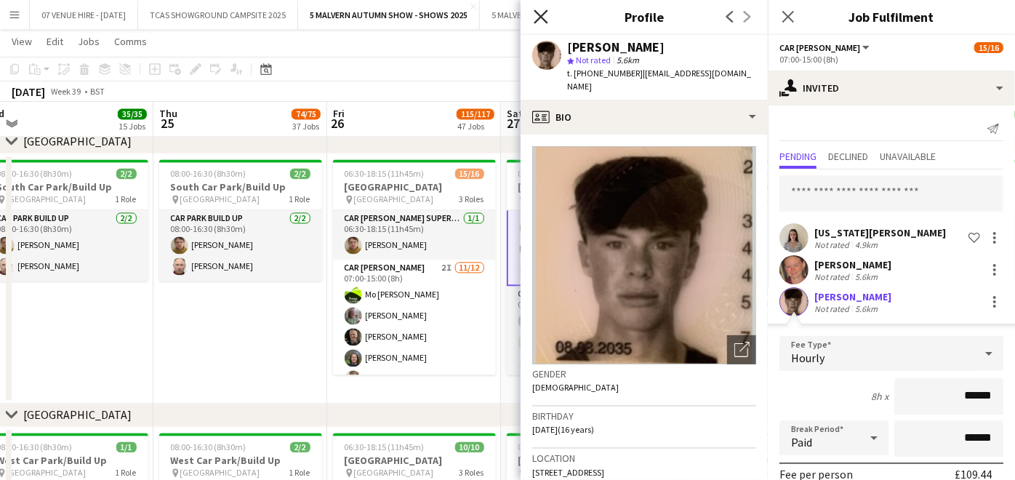
click at [534, 17] on icon "Close pop-in" at bounding box center [541, 16] width 14 height 14
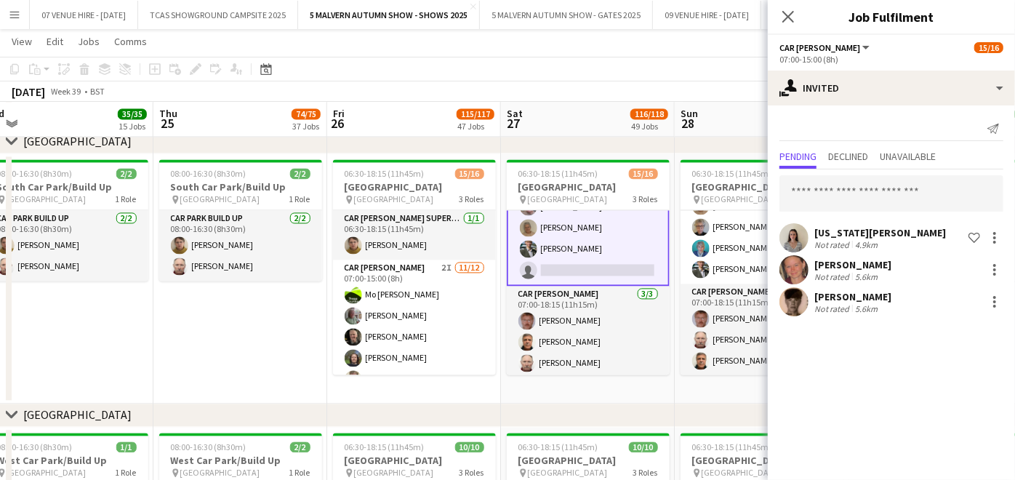
click at [292, 340] on app-date-cell "08:00-16:30 (8h30m) 2/2 [GEOGRAPHIC_DATA]/Build Up pin [GEOGRAPHIC_DATA] 1 Role…" at bounding box center [240, 278] width 174 height 250
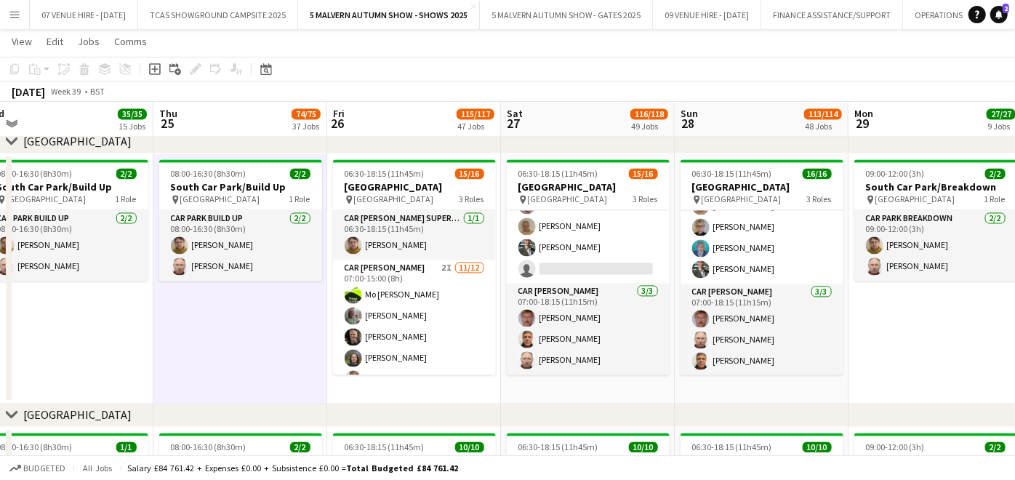
scroll to position [257, 0]
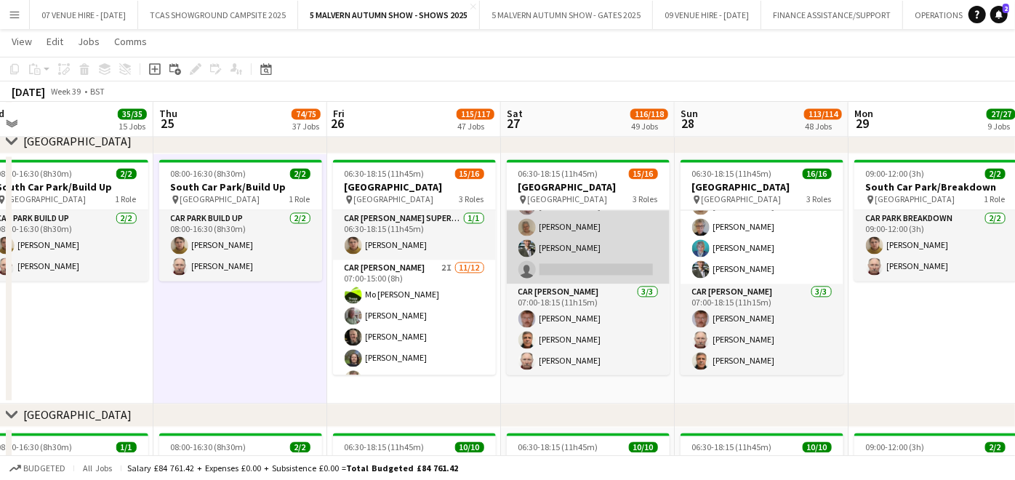
click at [600, 253] on app-card-role "Car [PERSON_NAME] 2I [DATE] 07:00-15:00 (8h) [PERSON_NAME] [PERSON_NAME]-[PERSO…" at bounding box center [588, 142] width 163 height 281
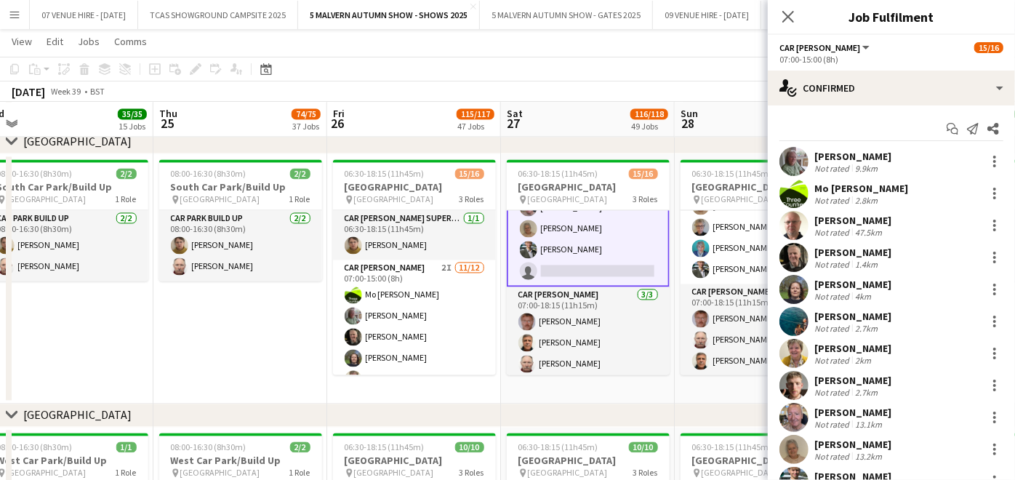
scroll to position [258, 0]
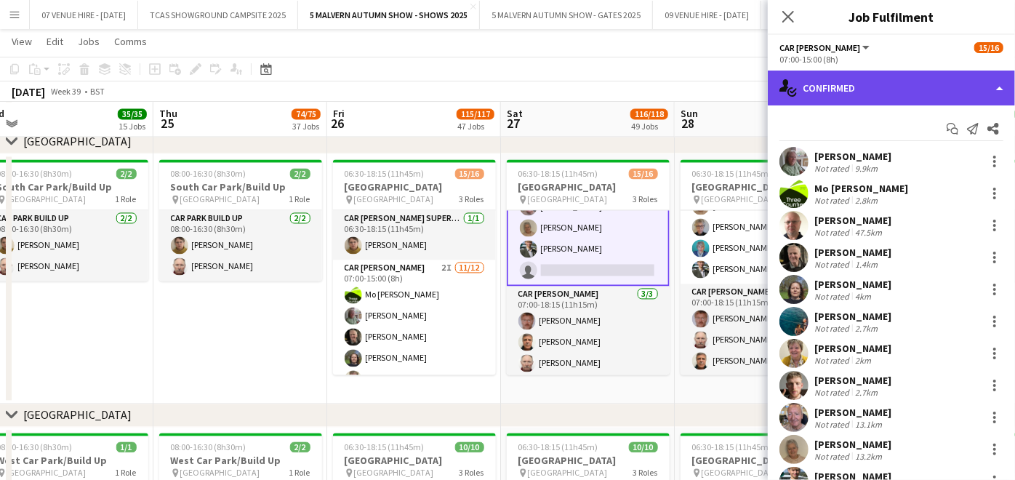
click at [860, 80] on div "single-neutral-actions-check-2 Confirmed" at bounding box center [891, 88] width 247 height 35
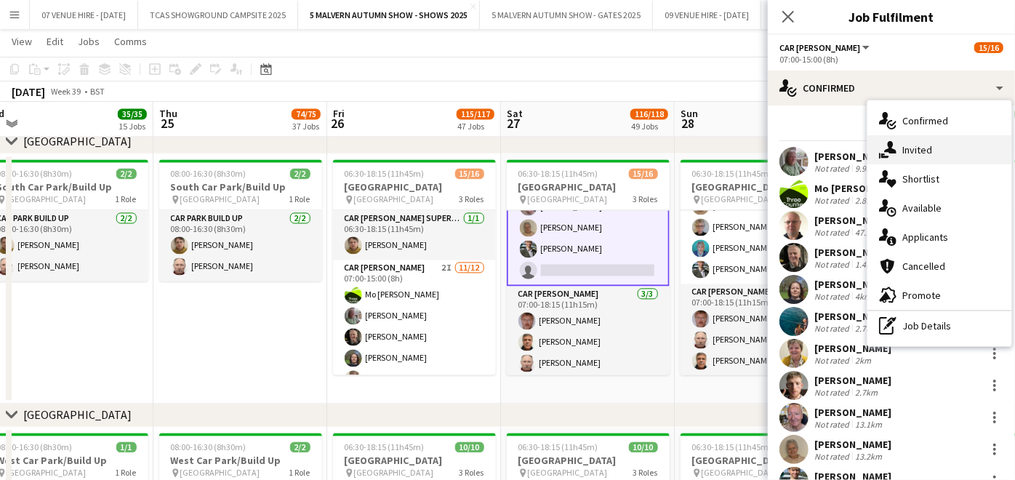
click at [942, 153] on div "single-neutral-actions-share-1 Invited" at bounding box center [940, 149] width 144 height 29
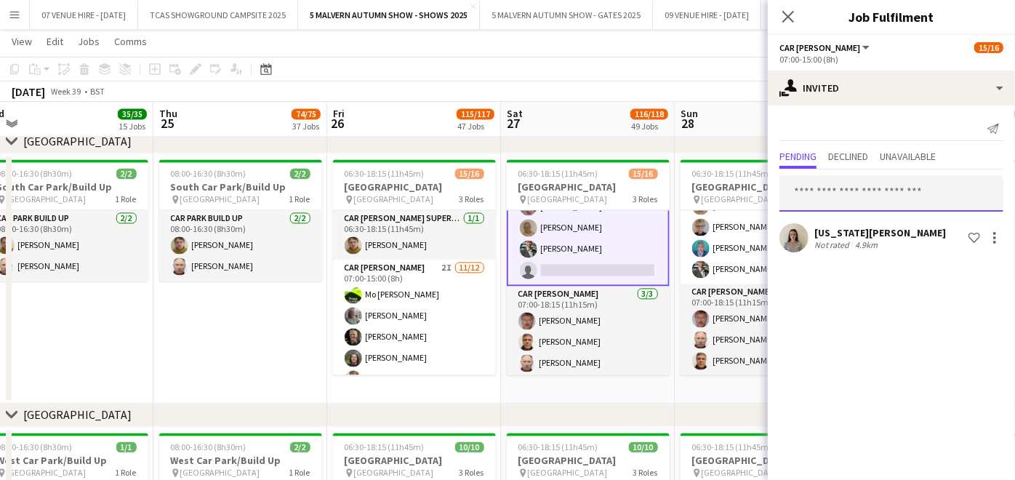
click at [914, 196] on input "text" at bounding box center [892, 193] width 224 height 36
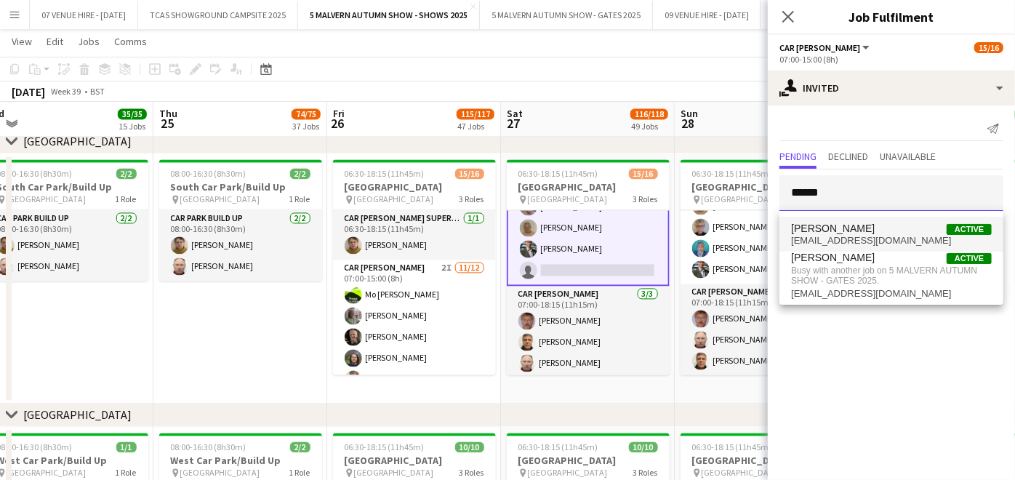
type input "******"
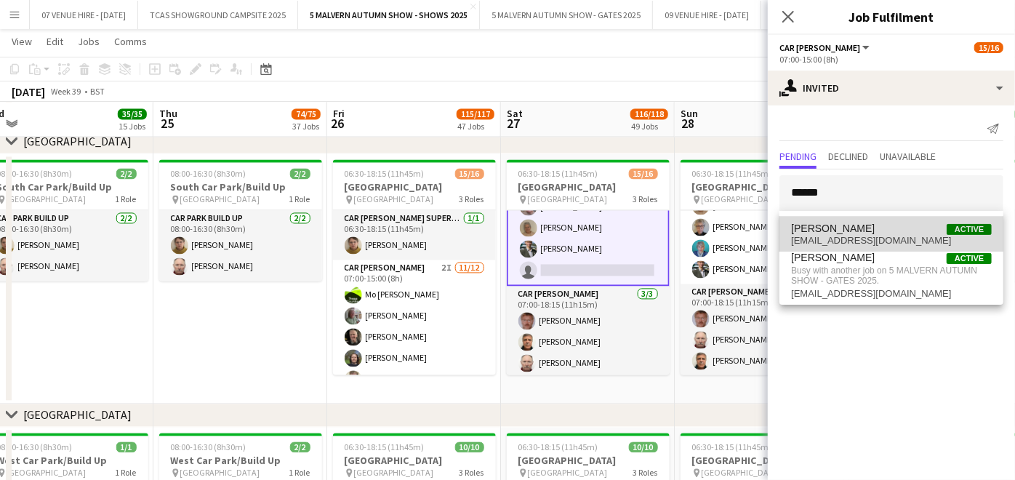
click at [870, 231] on span "[PERSON_NAME] Active" at bounding box center [891, 229] width 201 height 12
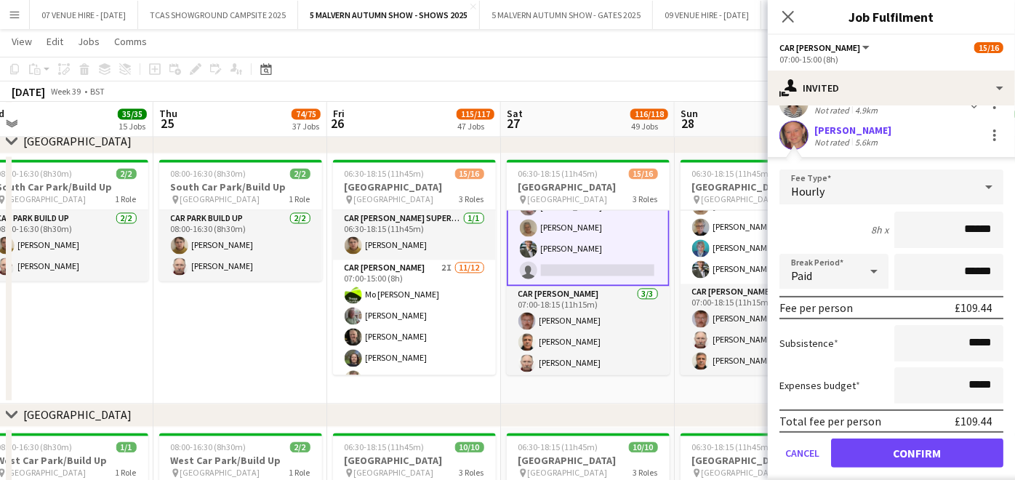
scroll to position [145, 0]
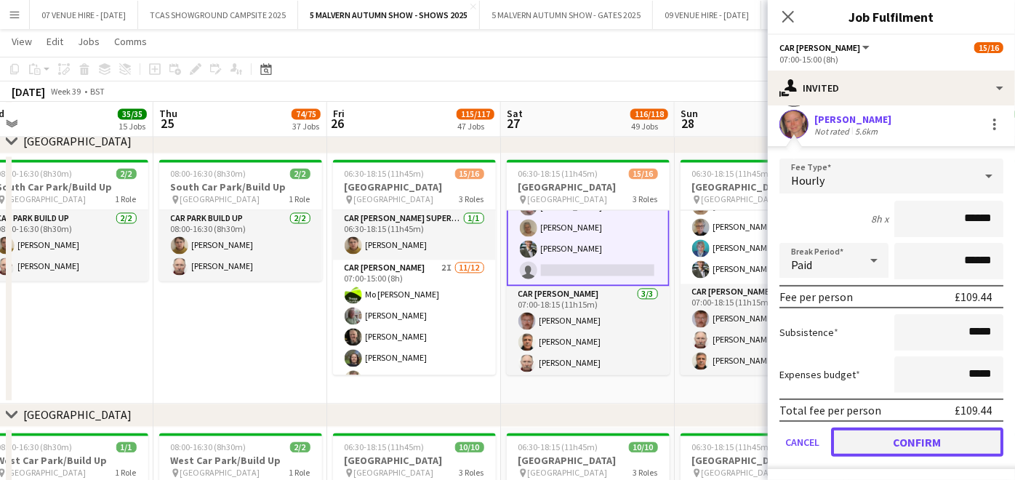
click at [941, 432] on button "Confirm" at bounding box center [917, 442] width 172 height 29
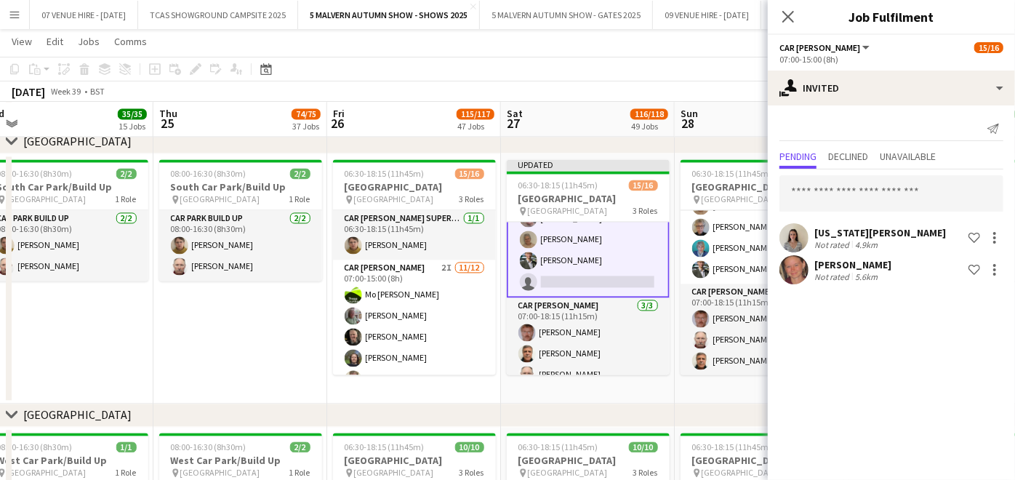
scroll to position [0, 0]
click at [948, 199] on input "text" at bounding box center [892, 193] width 224 height 36
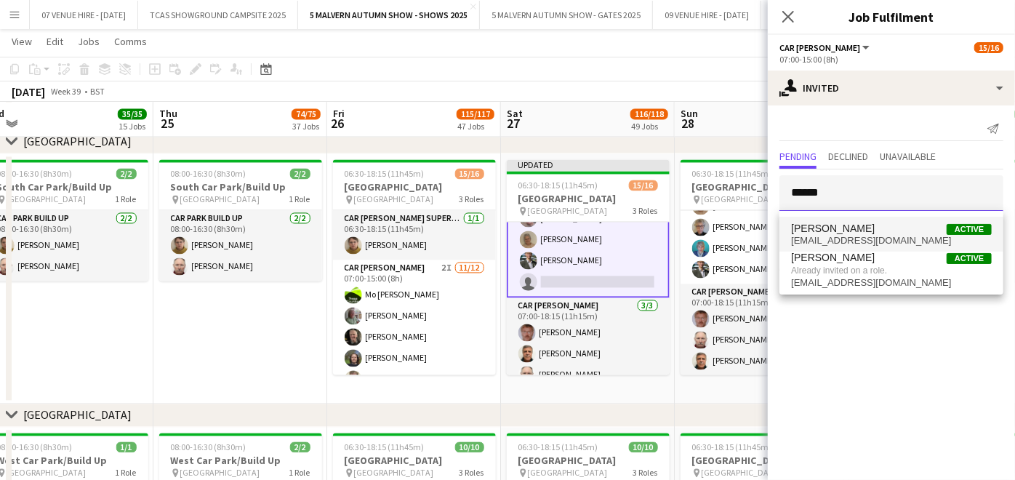
type input "******"
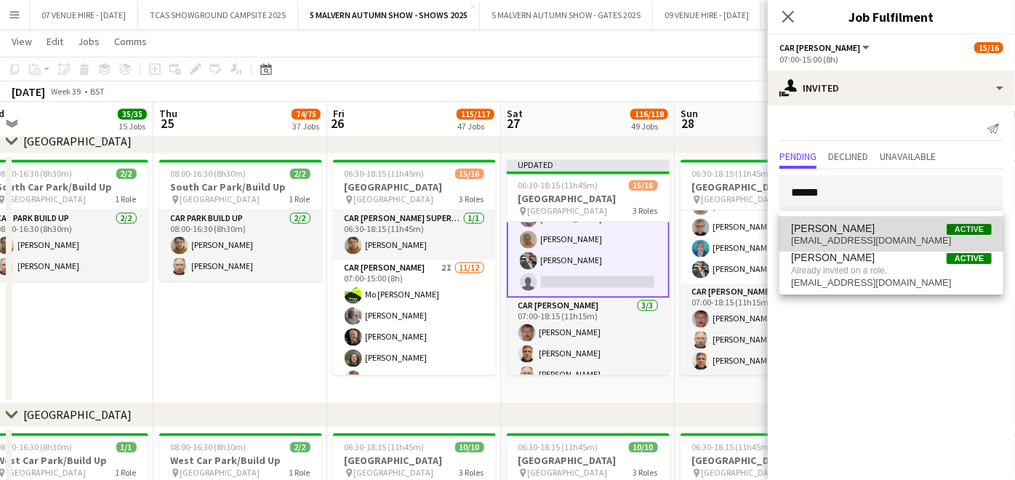
click at [857, 233] on span "[PERSON_NAME] Active" at bounding box center [891, 229] width 201 height 12
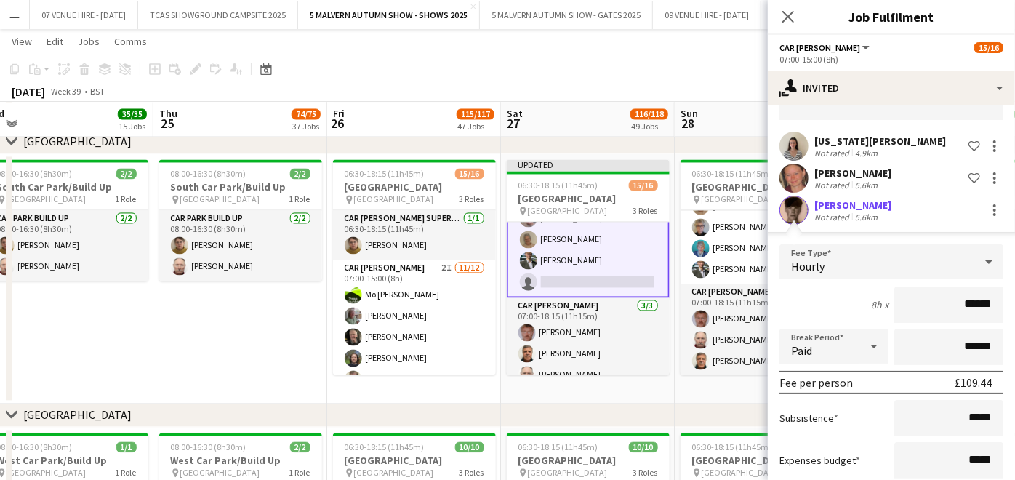
scroll to position [89, 0]
click at [986, 207] on div at bounding box center [994, 212] width 17 height 17
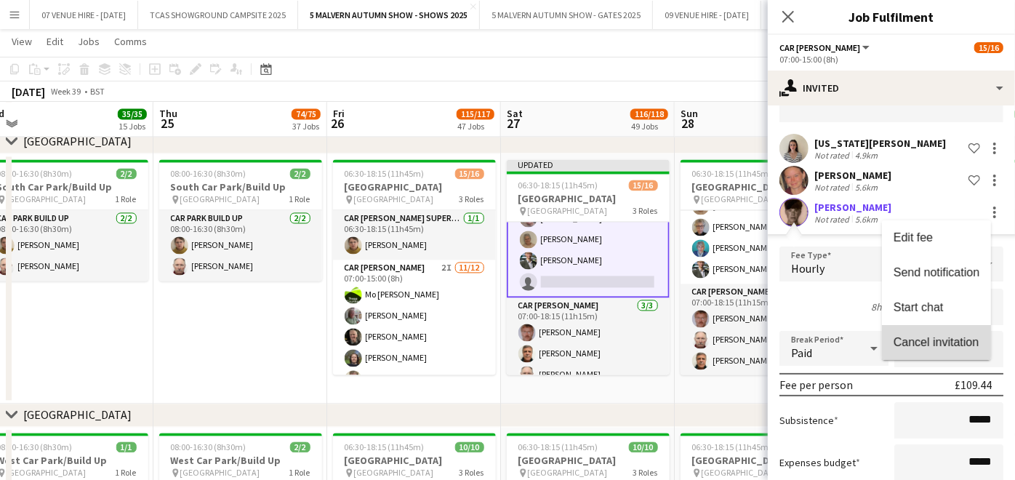
click at [907, 337] on span "Cancel invitation" at bounding box center [936, 342] width 85 height 12
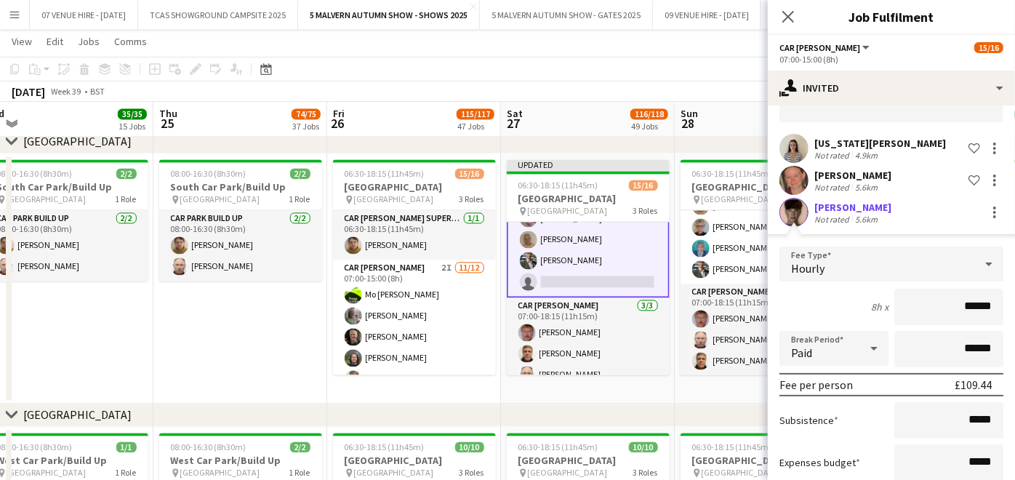
click at [712, 391] on app-date-cell "06:30-18:15 (11h45m) 16/16 [GEOGRAPHIC_DATA] pin South Car Park 3 Roles Car [PE…" at bounding box center [762, 278] width 174 height 250
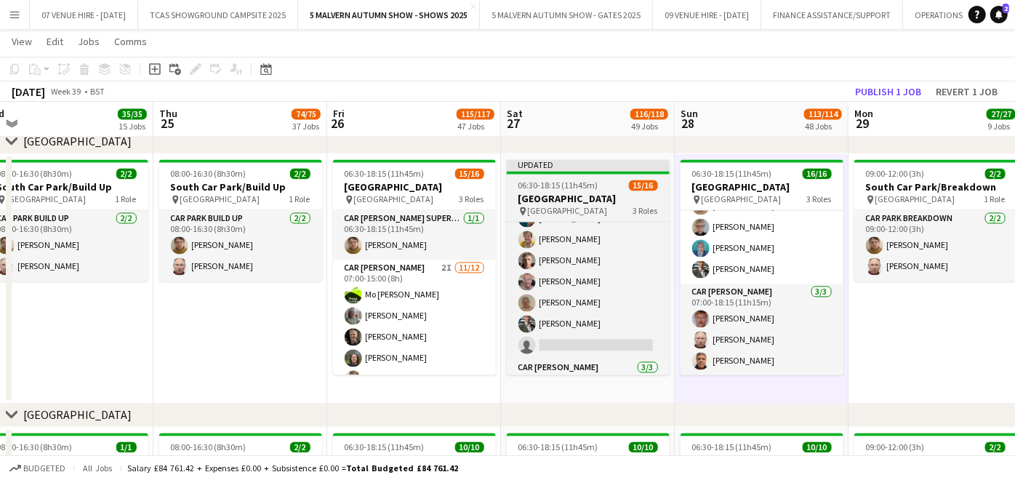
scroll to position [204, 0]
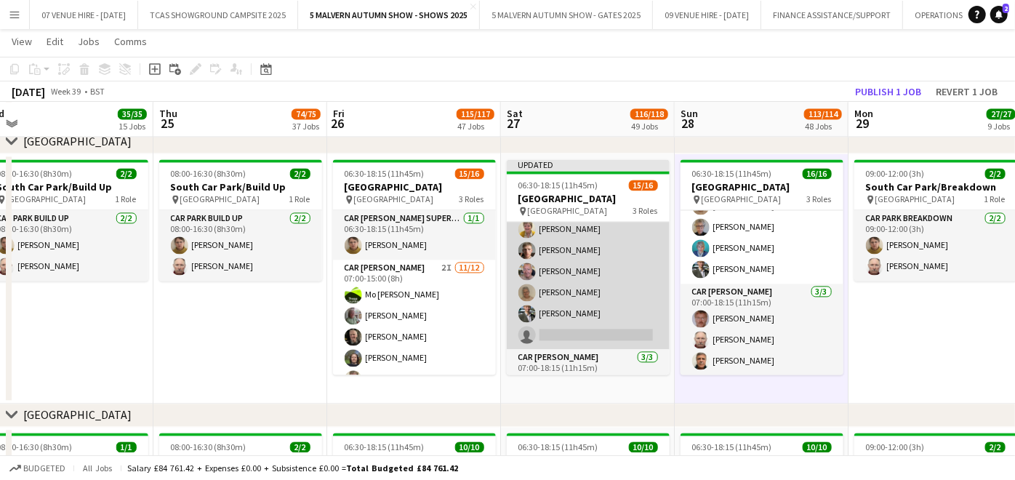
click at [598, 289] on app-card-role "Car [PERSON_NAME] 3I [DATE] 07:00-15:00 (8h) [PERSON_NAME] [PERSON_NAME]-[PERSO…" at bounding box center [588, 208] width 163 height 281
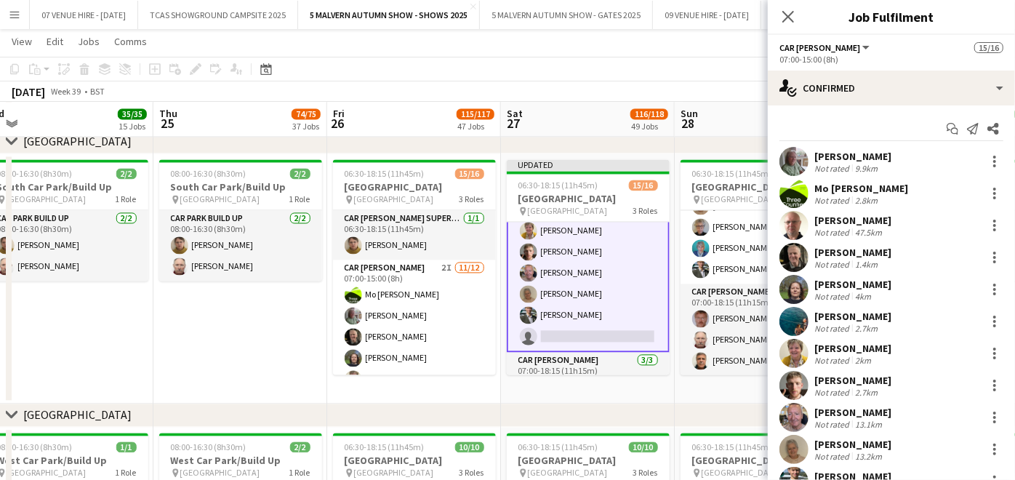
scroll to position [205, 0]
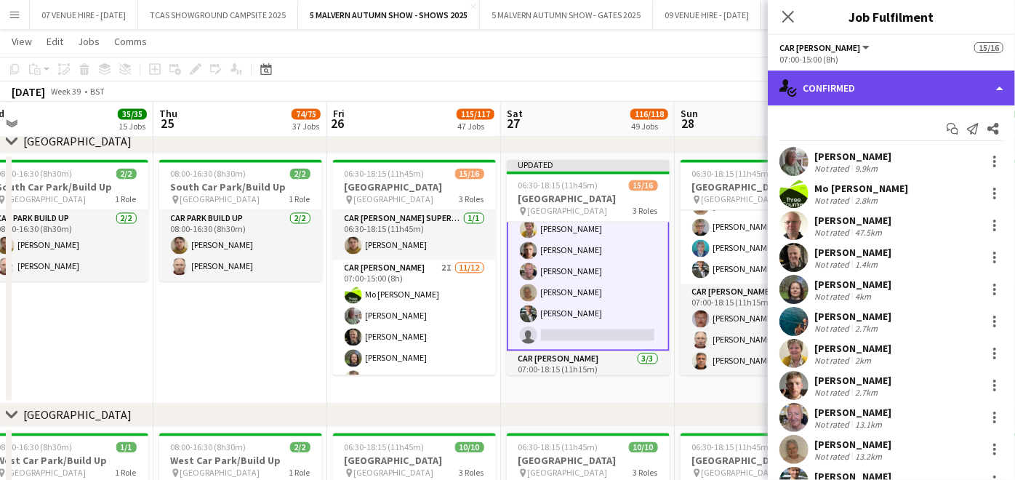
click at [876, 92] on div "single-neutral-actions-check-2 Confirmed" at bounding box center [891, 88] width 247 height 35
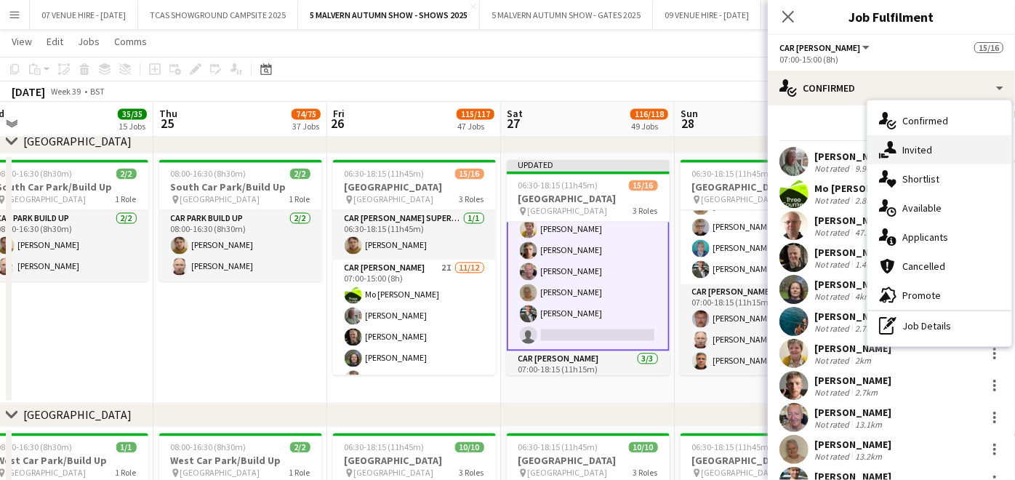
click at [900, 145] on div "single-neutral-actions-share-1 Invited" at bounding box center [940, 149] width 144 height 29
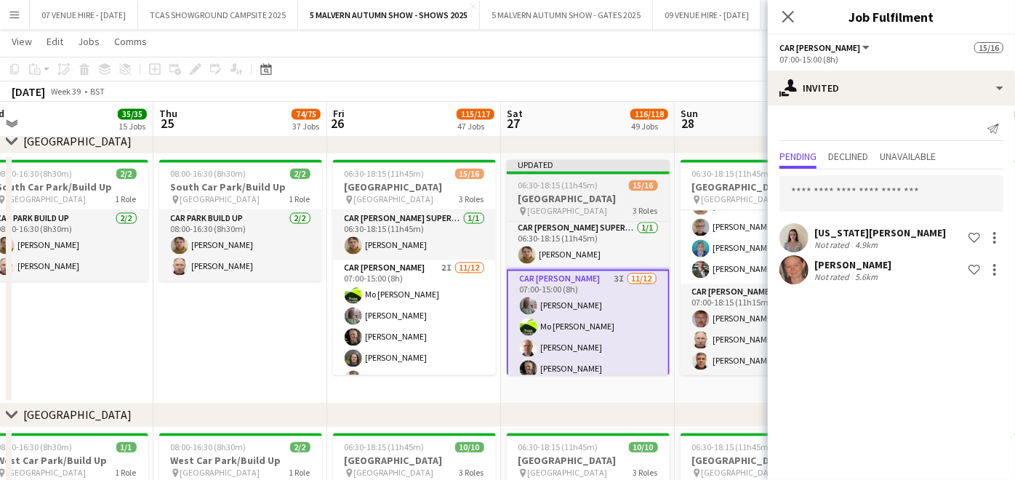
scroll to position [0, 0]
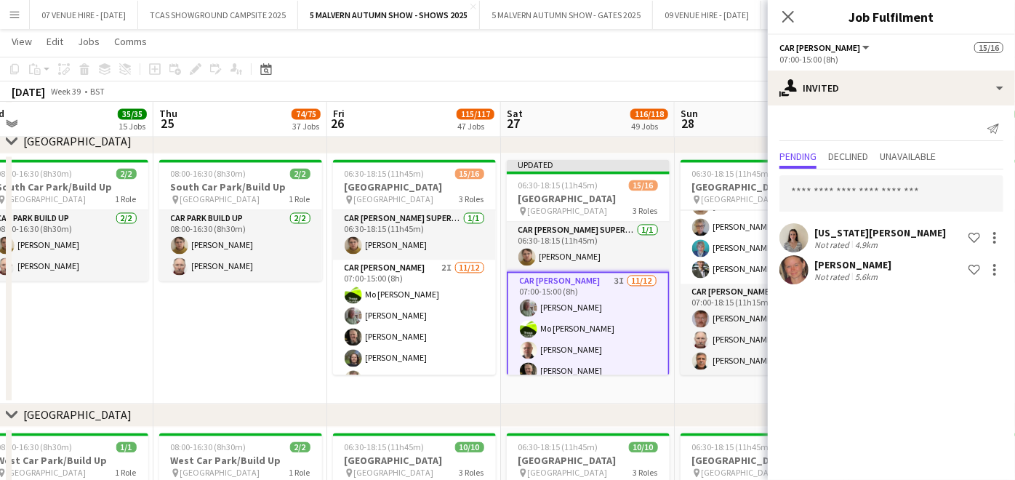
click at [253, 335] on app-date-cell "08:00-16:30 (8h30m) 2/2 [GEOGRAPHIC_DATA]/Build Up pin [GEOGRAPHIC_DATA] 1 Role…" at bounding box center [240, 278] width 174 height 250
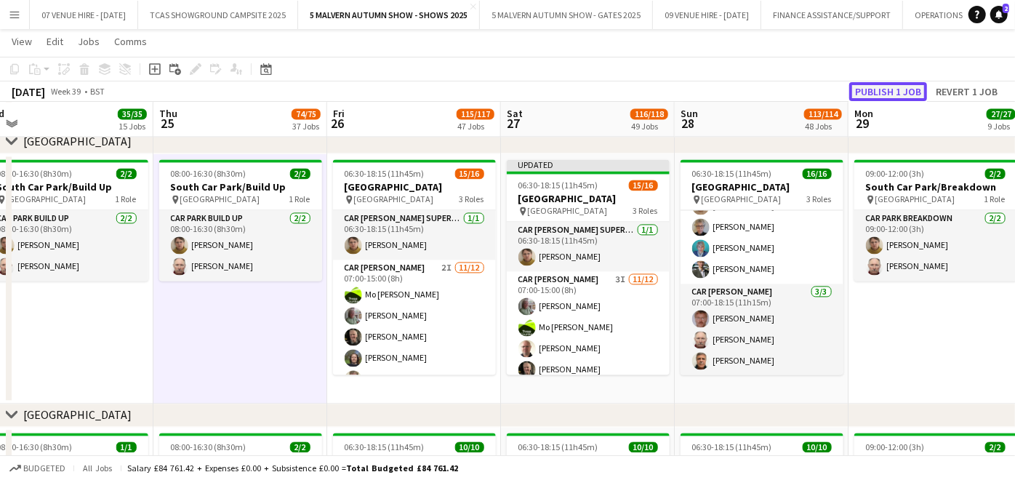
click at [878, 87] on button "Publish 1 job" at bounding box center [888, 91] width 78 height 19
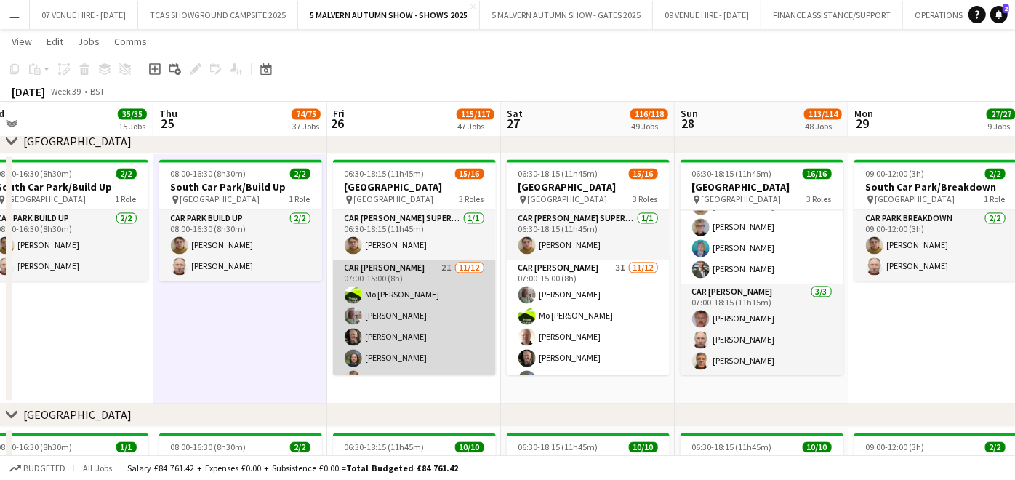
click at [393, 323] on app-card-role "Car [PERSON_NAME] 2I [DATE] 07:00-15:00 (8h) [PERSON_NAME]-[PERSON_NAME] [PERSO…" at bounding box center [414, 400] width 163 height 281
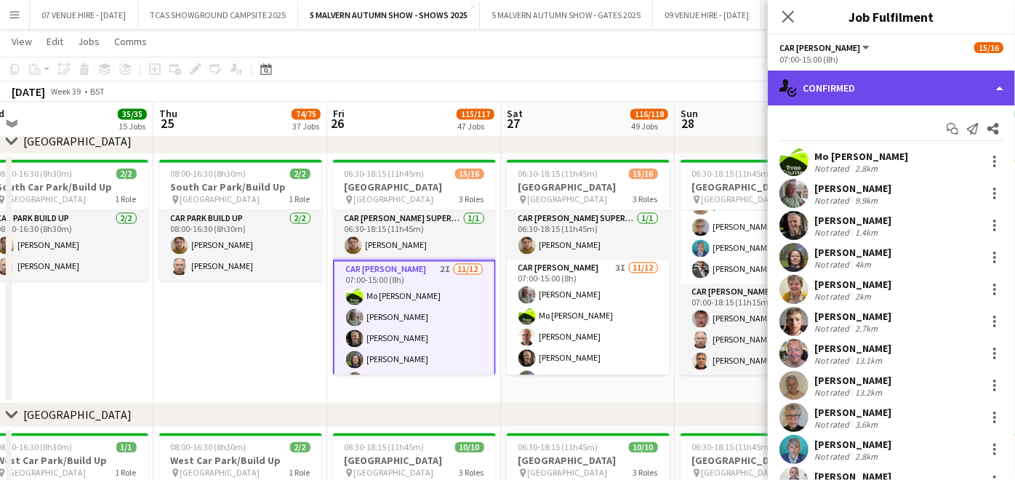
click at [832, 84] on div "single-neutral-actions-check-2 Confirmed" at bounding box center [891, 88] width 247 height 35
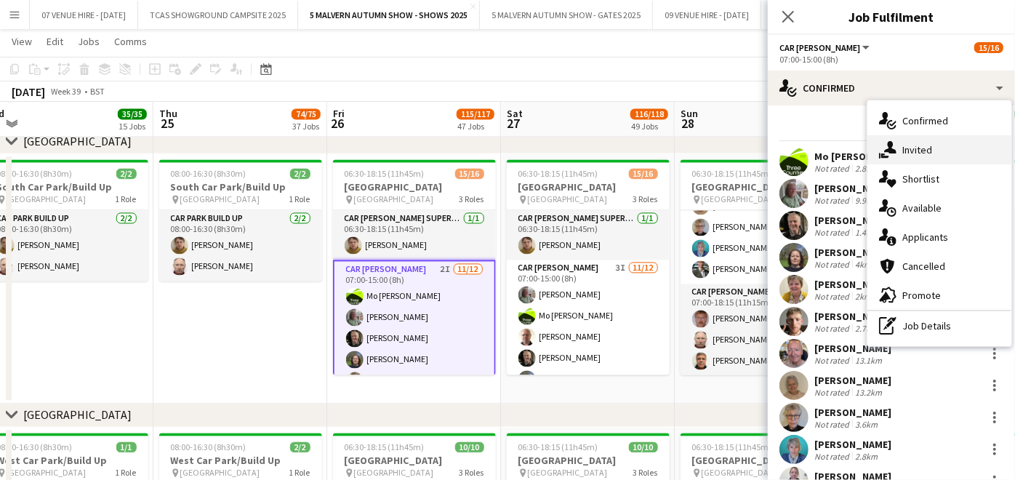
click at [919, 143] on span "Invited" at bounding box center [917, 149] width 30 height 13
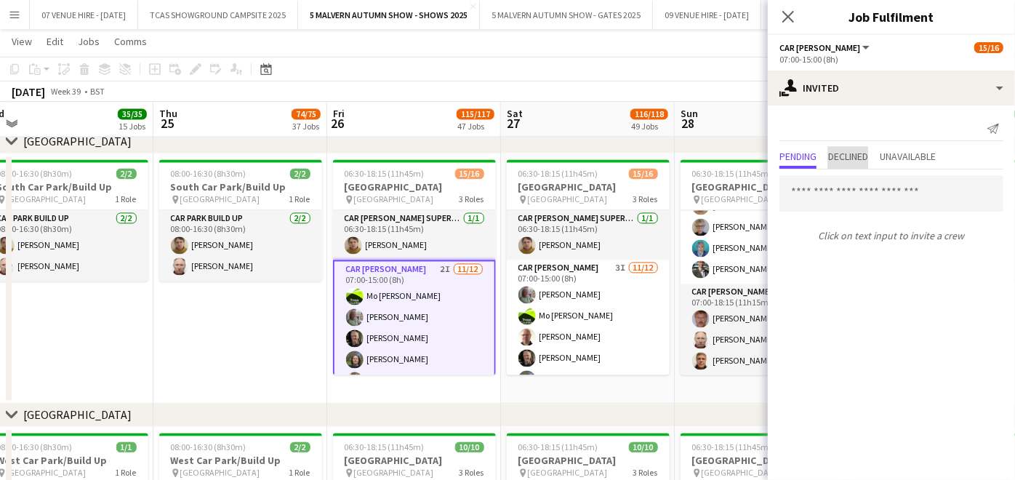
click at [847, 161] on span "Declined" at bounding box center [848, 156] width 40 height 10
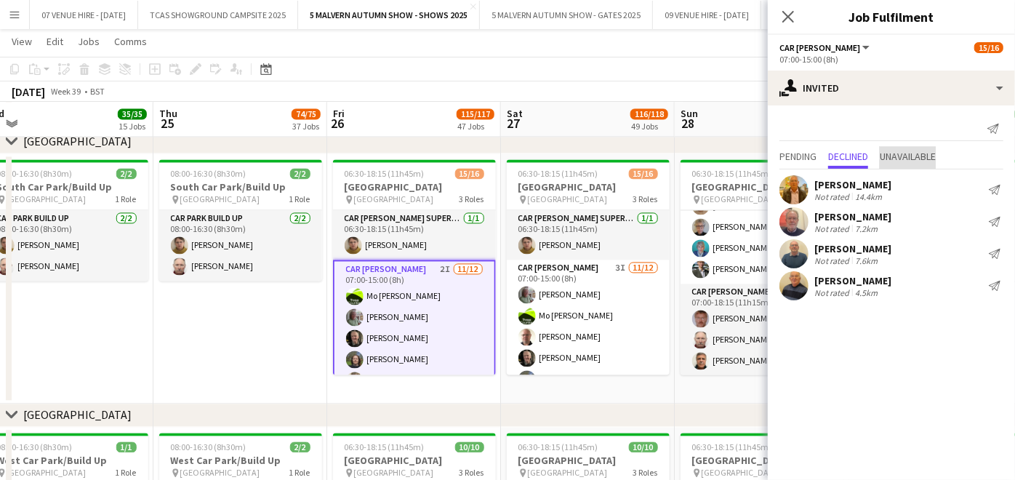
click at [910, 159] on span "Unavailable" at bounding box center [908, 156] width 56 height 10
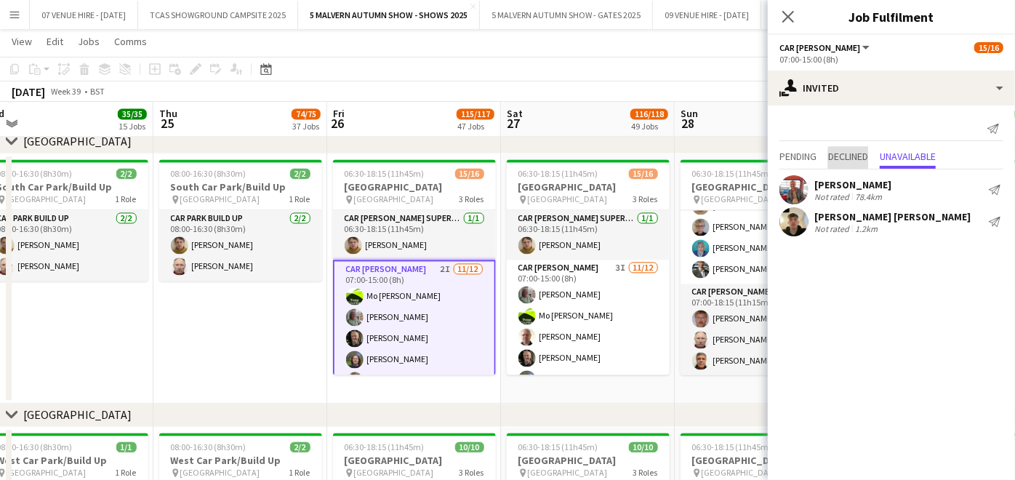
click at [858, 158] on span "Declined" at bounding box center [848, 156] width 40 height 10
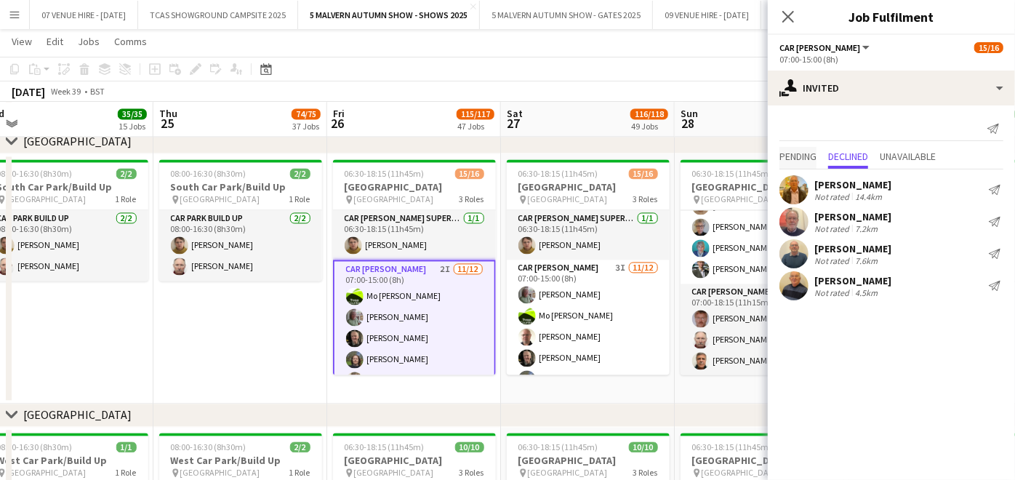
click at [811, 164] on span "Pending" at bounding box center [798, 158] width 37 height 22
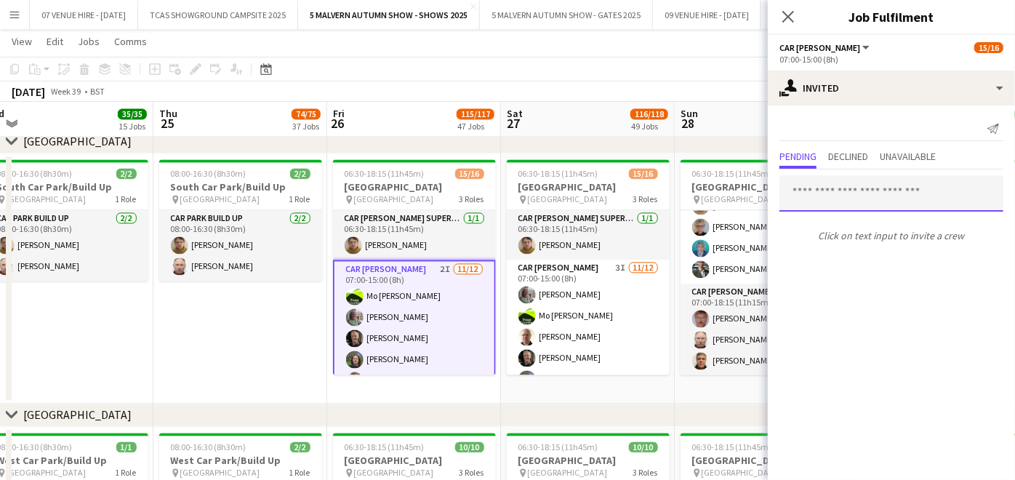
click at [830, 200] on input "text" at bounding box center [892, 193] width 224 height 36
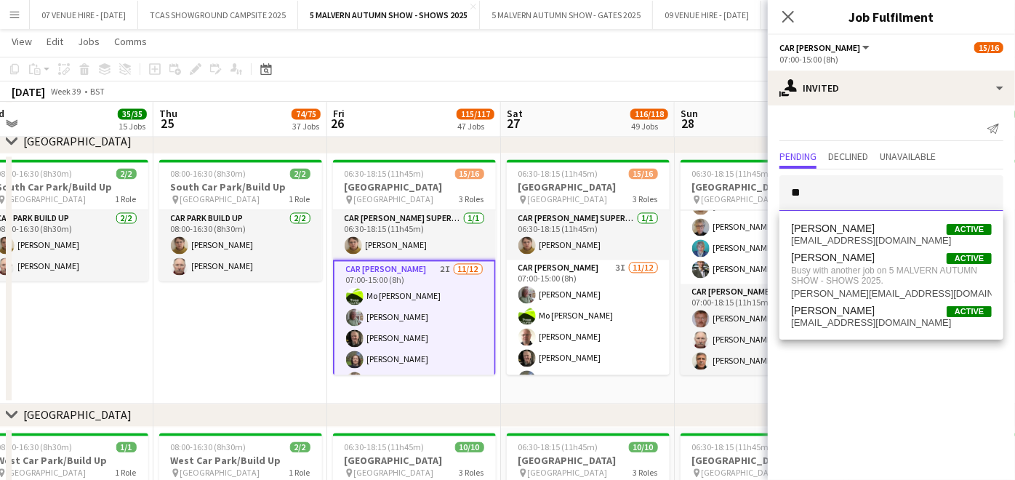
type input "*"
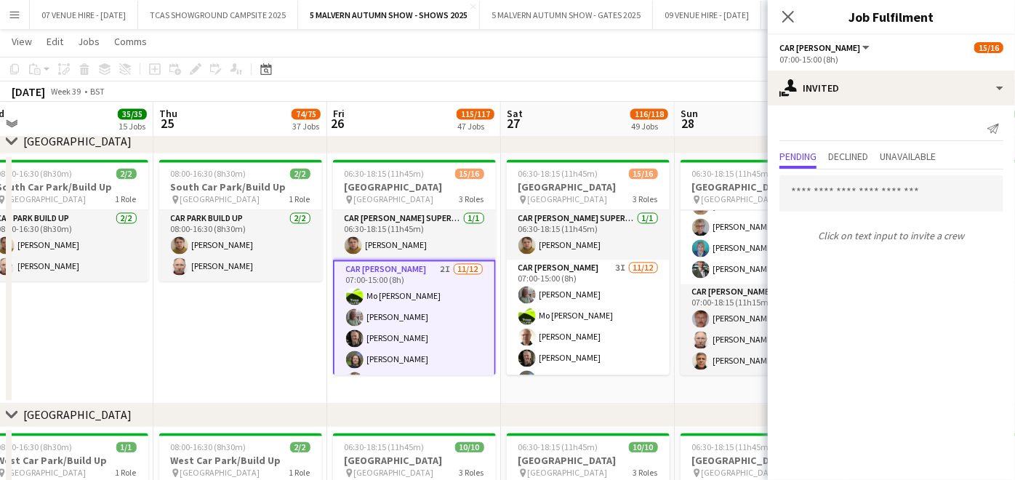
click at [248, 313] on app-date-cell "08:00-16:30 (8h30m) 2/2 [GEOGRAPHIC_DATA]/Build Up pin [GEOGRAPHIC_DATA] 1 Role…" at bounding box center [240, 278] width 174 height 250
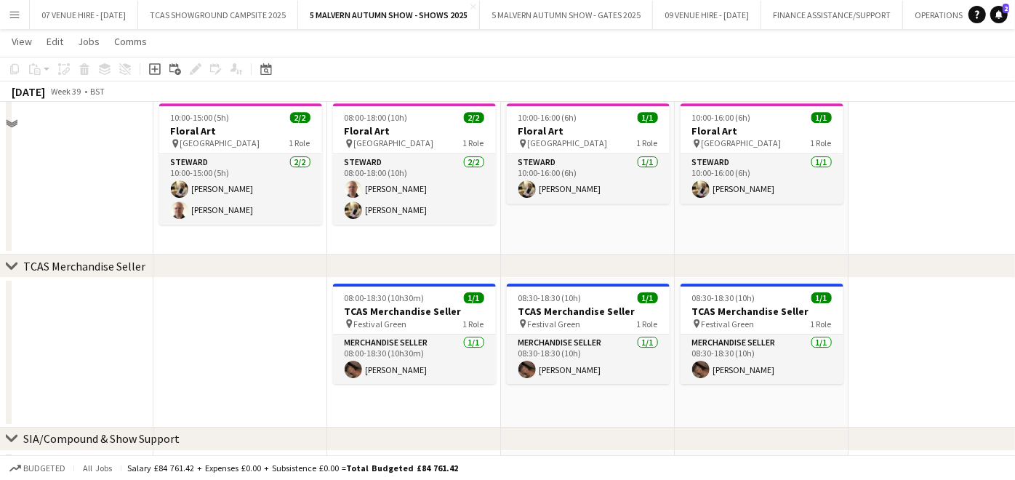
scroll to position [6148, 0]
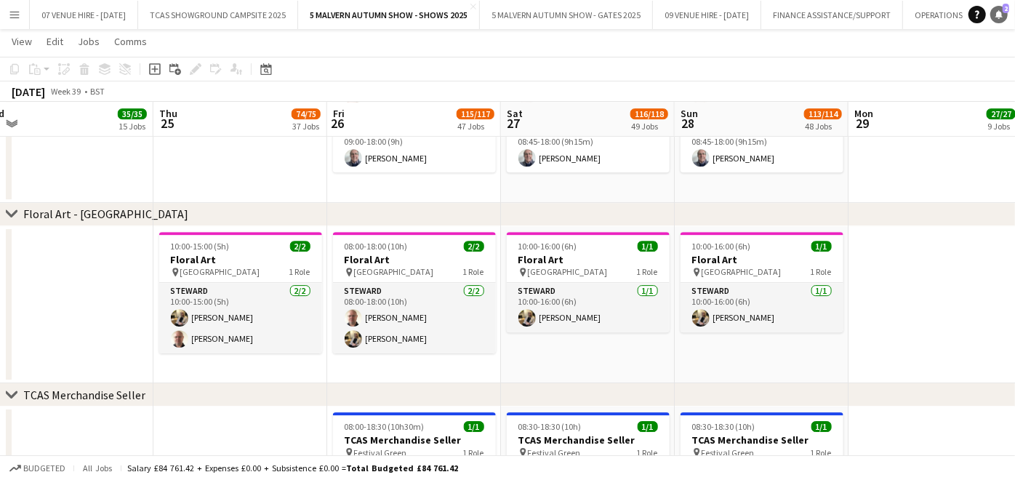
click at [1004, 11] on span "2" at bounding box center [1006, 8] width 7 height 9
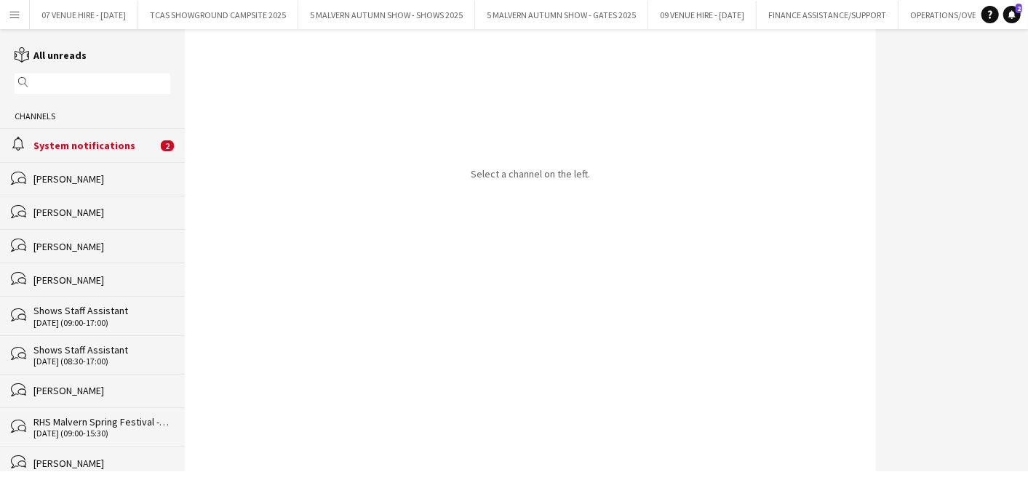
click at [122, 153] on div "alarm System notifications 2" at bounding box center [92, 144] width 185 height 33
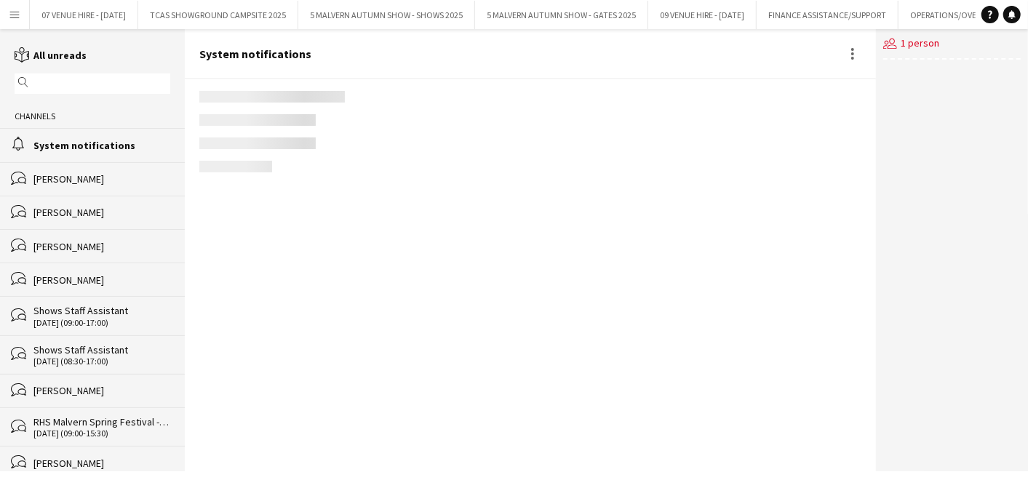
scroll to position [2397, 0]
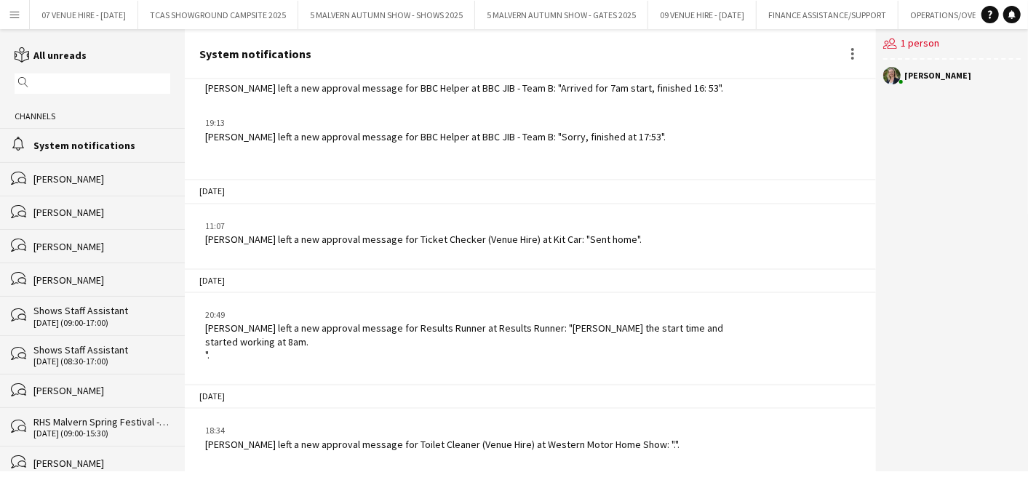
click at [115, 145] on div "System notifications" at bounding box center [101, 145] width 137 height 13
click at [100, 240] on div "[PERSON_NAME]" at bounding box center [101, 246] width 137 height 13
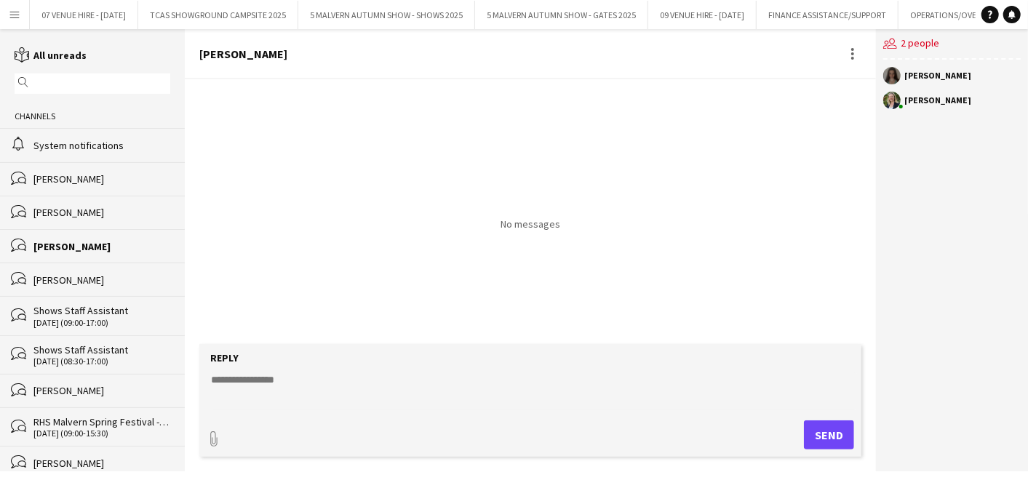
click at [100, 216] on div "[PERSON_NAME]" at bounding box center [101, 212] width 137 height 13
click at [95, 268] on div "bubbles [PERSON_NAME]" at bounding box center [92, 279] width 185 height 33
click at [116, 386] on div "[PERSON_NAME]" at bounding box center [101, 390] width 137 height 13
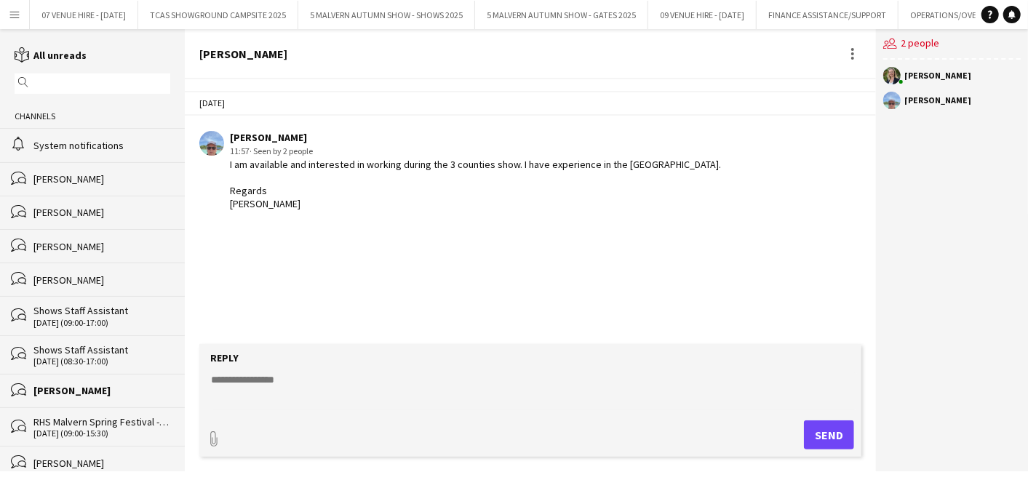
click at [110, 422] on div "RHS Malvern Spring Festival - Selling Tickets/Promoting" at bounding box center [101, 421] width 137 height 13
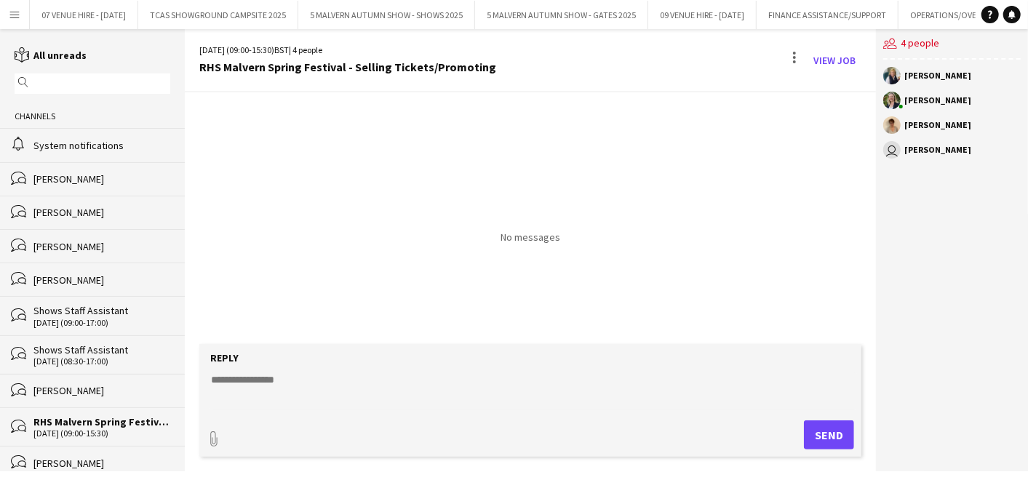
click at [131, 172] on div "[PERSON_NAME]" at bounding box center [101, 178] width 137 height 13
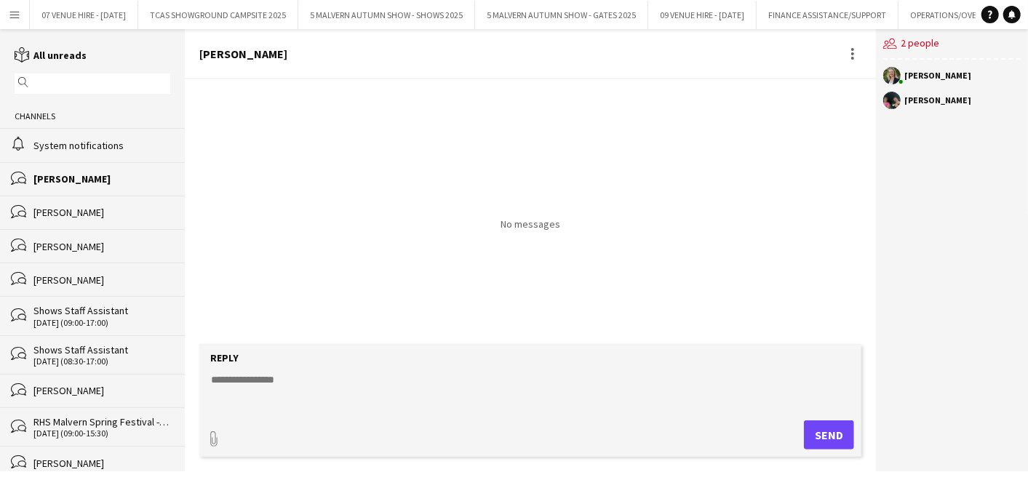
click at [106, 211] on div "[PERSON_NAME]" at bounding box center [101, 212] width 137 height 13
drag, startPoint x: 864, startPoint y: 265, endPoint x: 860, endPoint y: 288, distance: 23.0
click at [860, 288] on div "No messages" at bounding box center [530, 211] width 691 height 265
click at [369, 25] on button "5 MALVERN AUTUMN SHOW - SHOWS 2025 Close" at bounding box center [386, 15] width 177 height 28
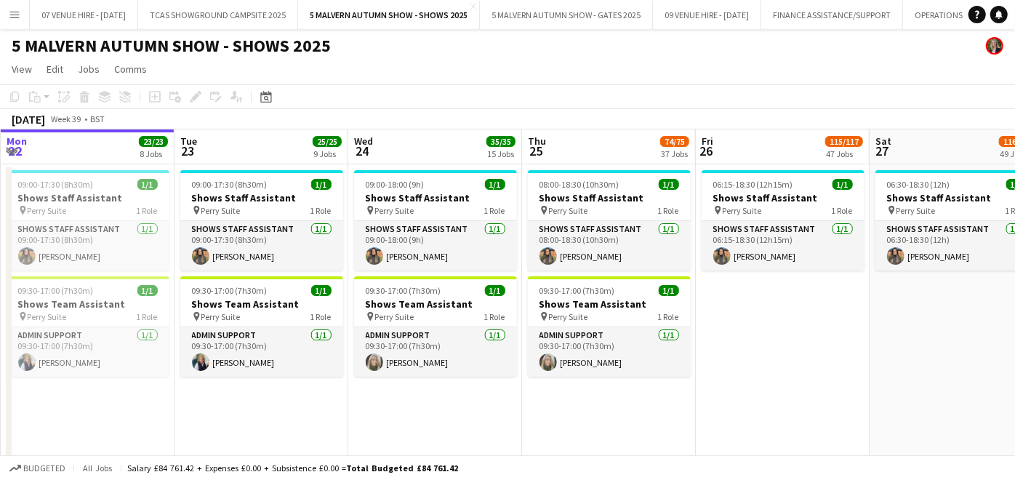
scroll to position [0, 524]
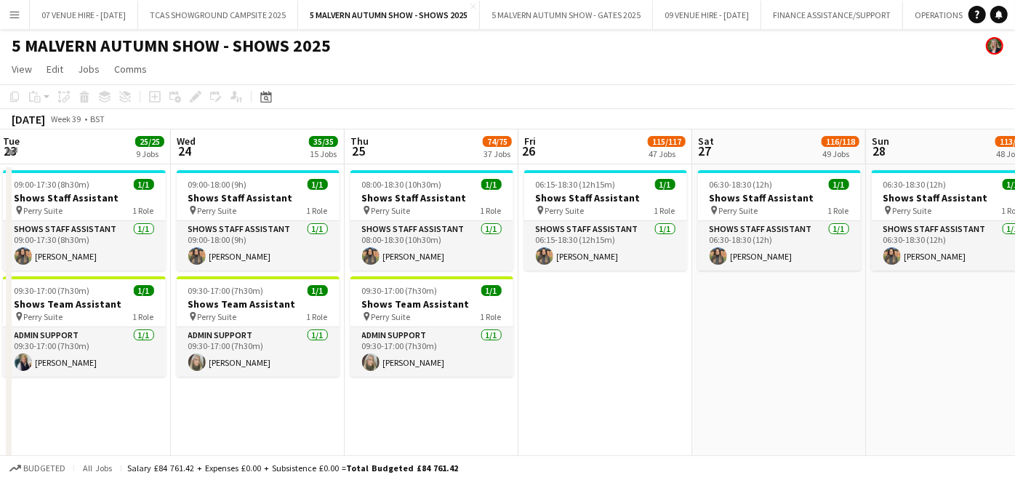
drag, startPoint x: 805, startPoint y: 192, endPoint x: 454, endPoint y: 178, distance: 351.5
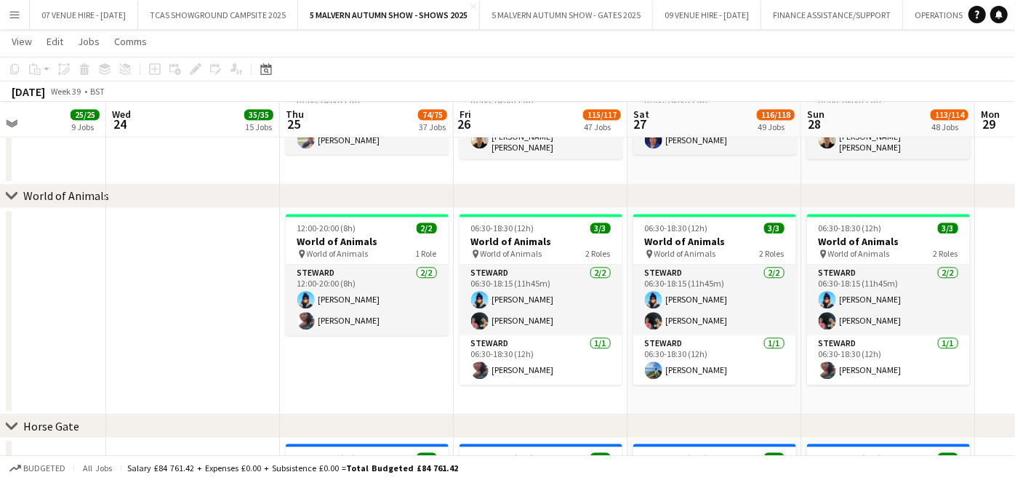
scroll to position [0, 591]
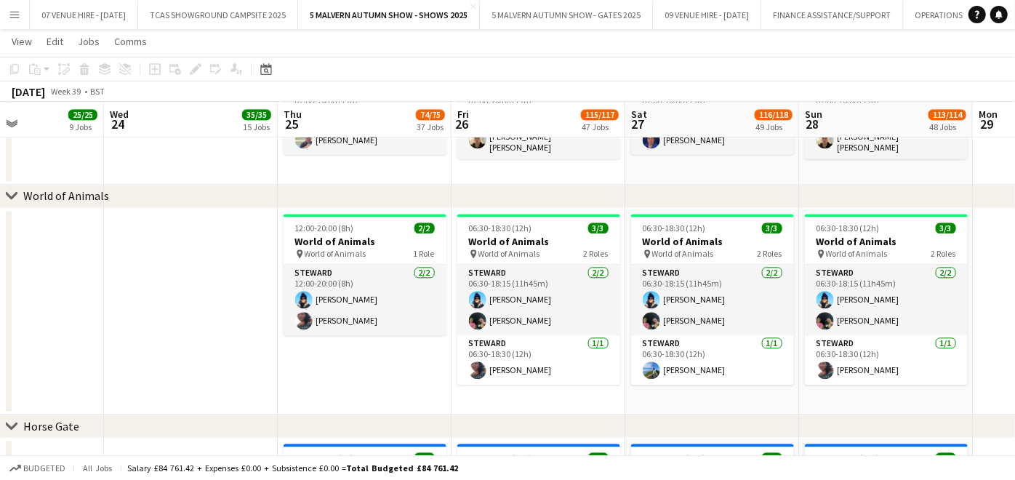
drag, startPoint x: 980, startPoint y: 403, endPoint x: 912, endPoint y: 409, distance: 67.9
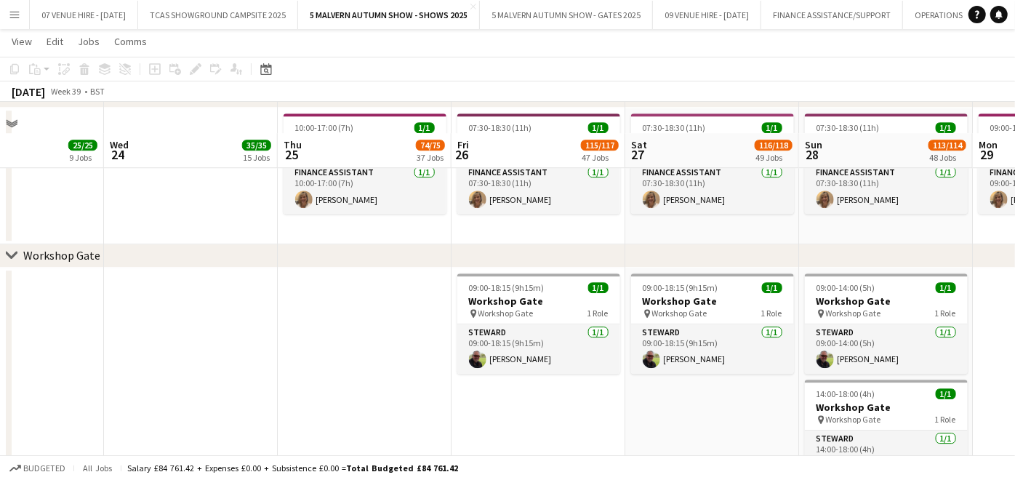
scroll to position [9437, 0]
